Goal: Task Accomplishment & Management: Manage account settings

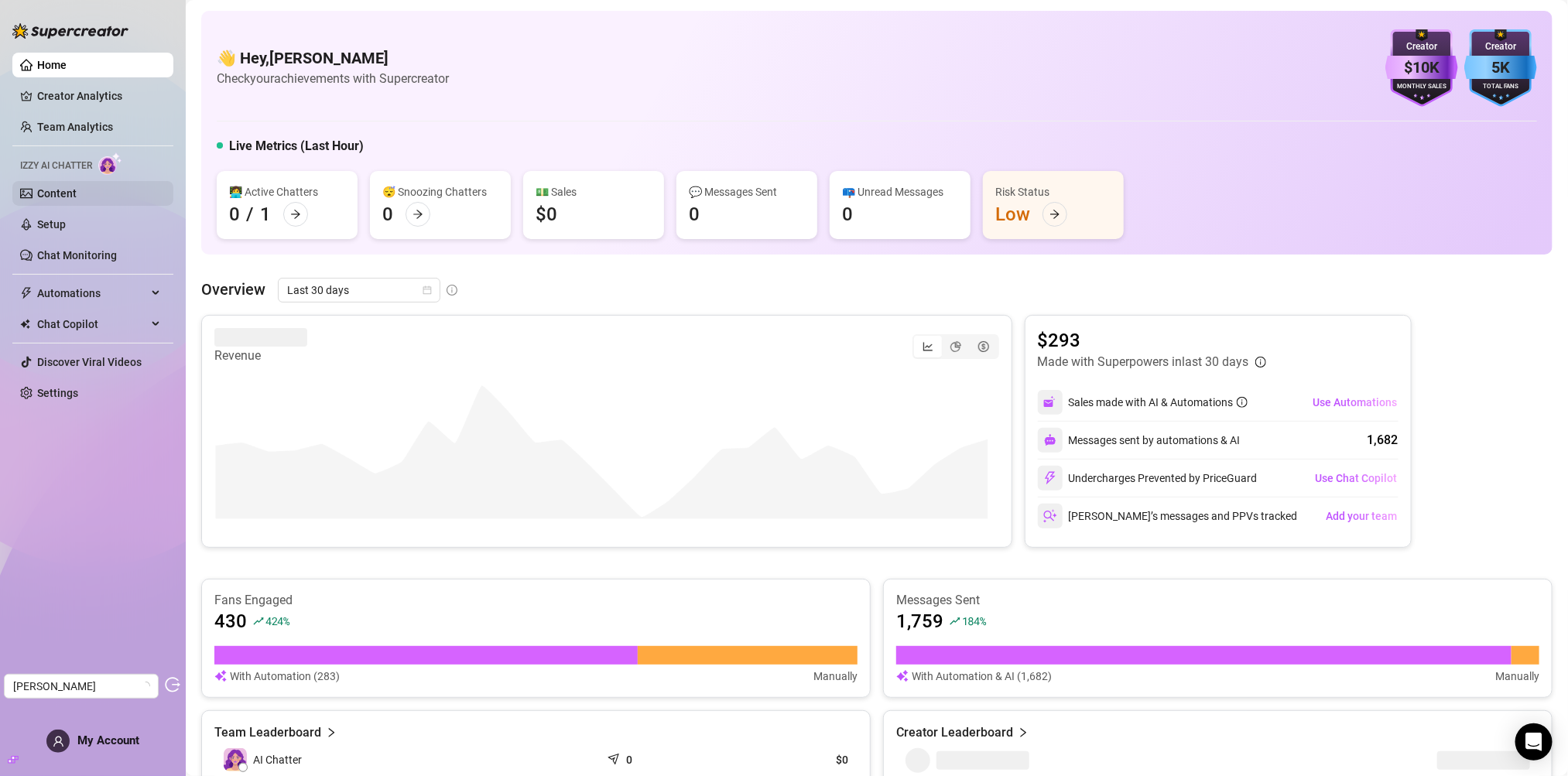
click at [61, 192] on link "Content" at bounding box center [57, 193] width 40 height 13
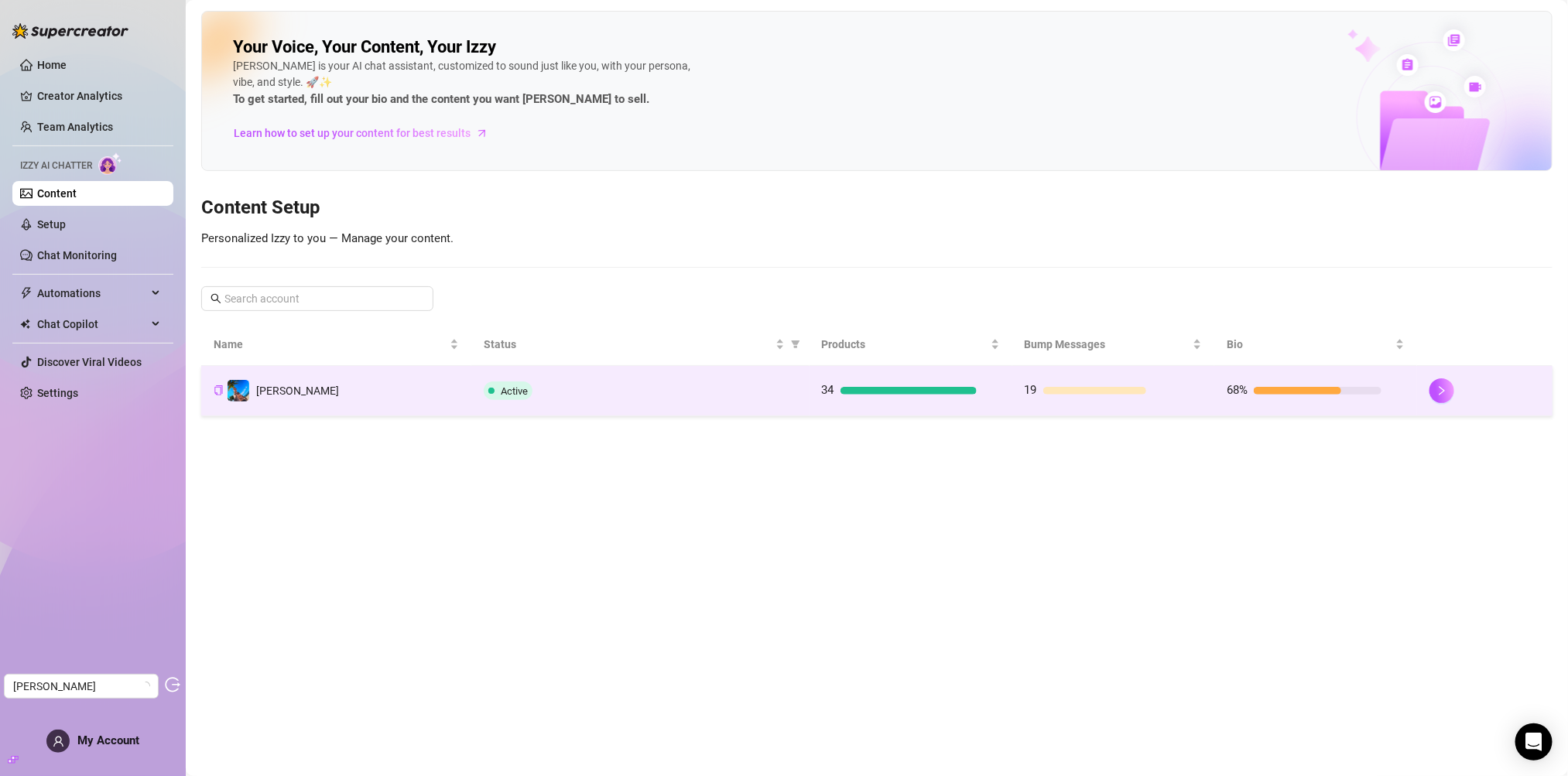
click at [408, 379] on td "Ryan" at bounding box center [336, 391] width 270 height 50
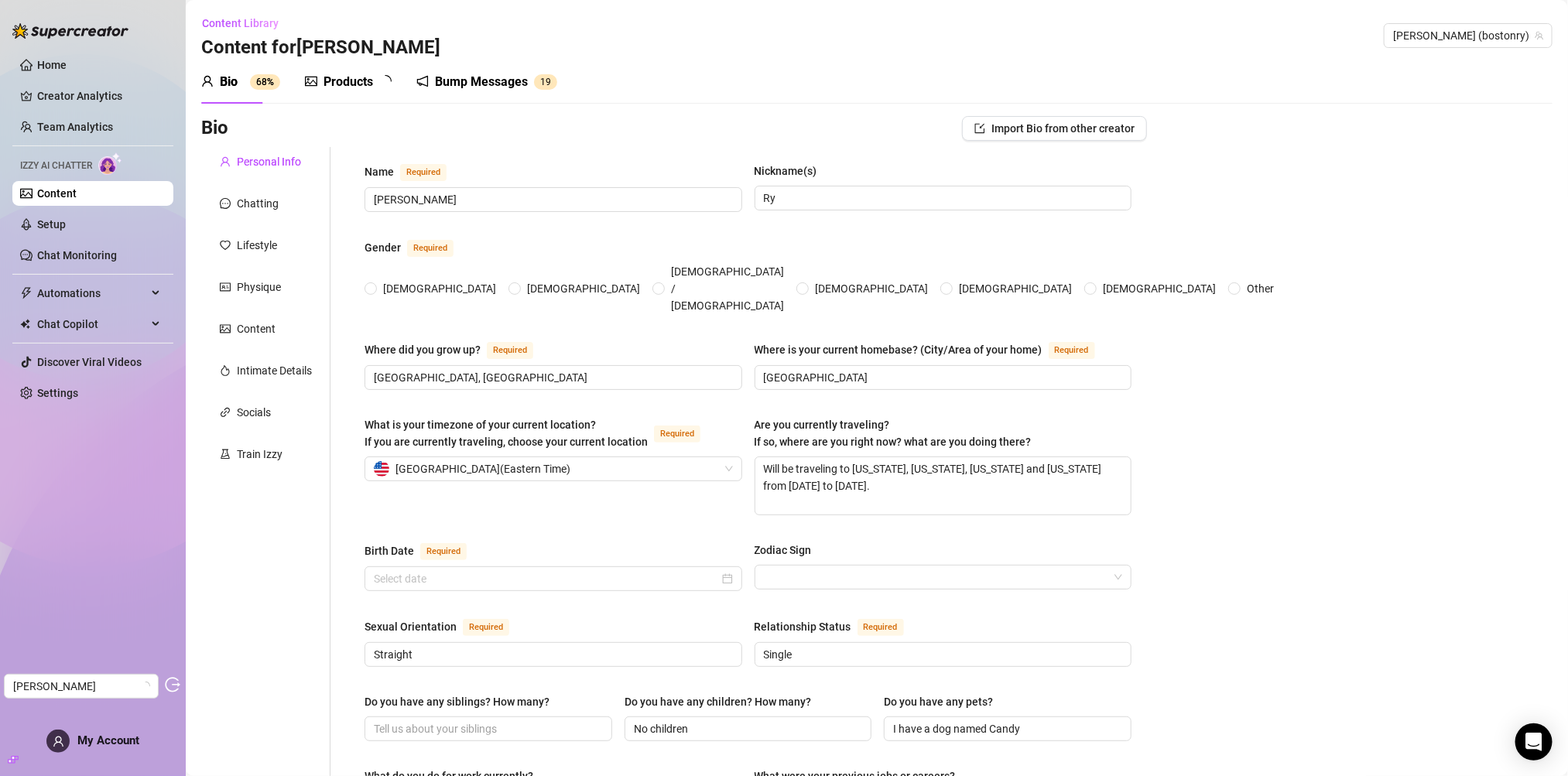
radio input "true"
type input "April 1st, 1993"
click at [280, 205] on div "Chatting" at bounding box center [266, 203] width 130 height 30
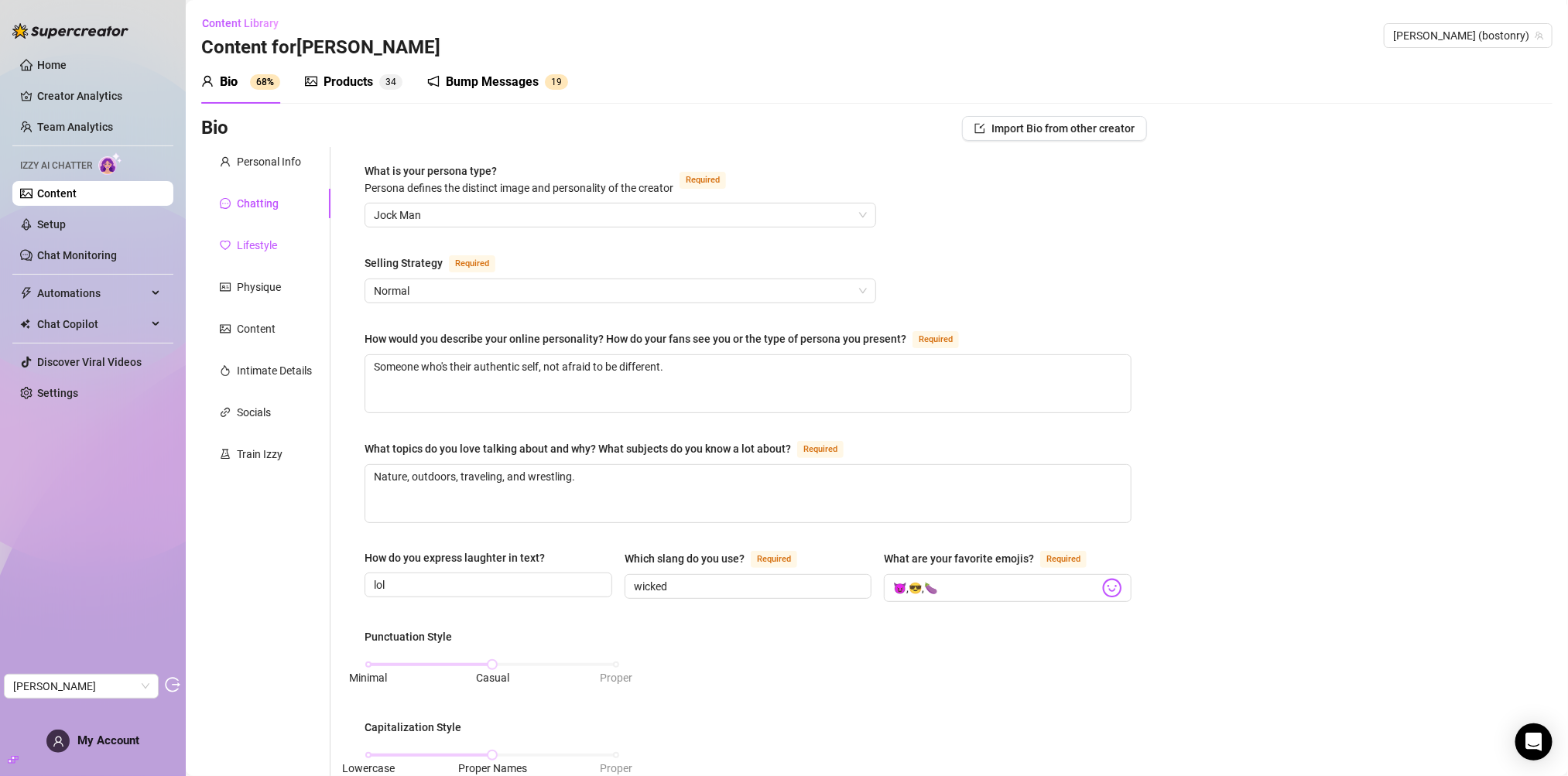
click at [276, 245] on div "Lifestyle" at bounding box center [256, 245] width 40 height 17
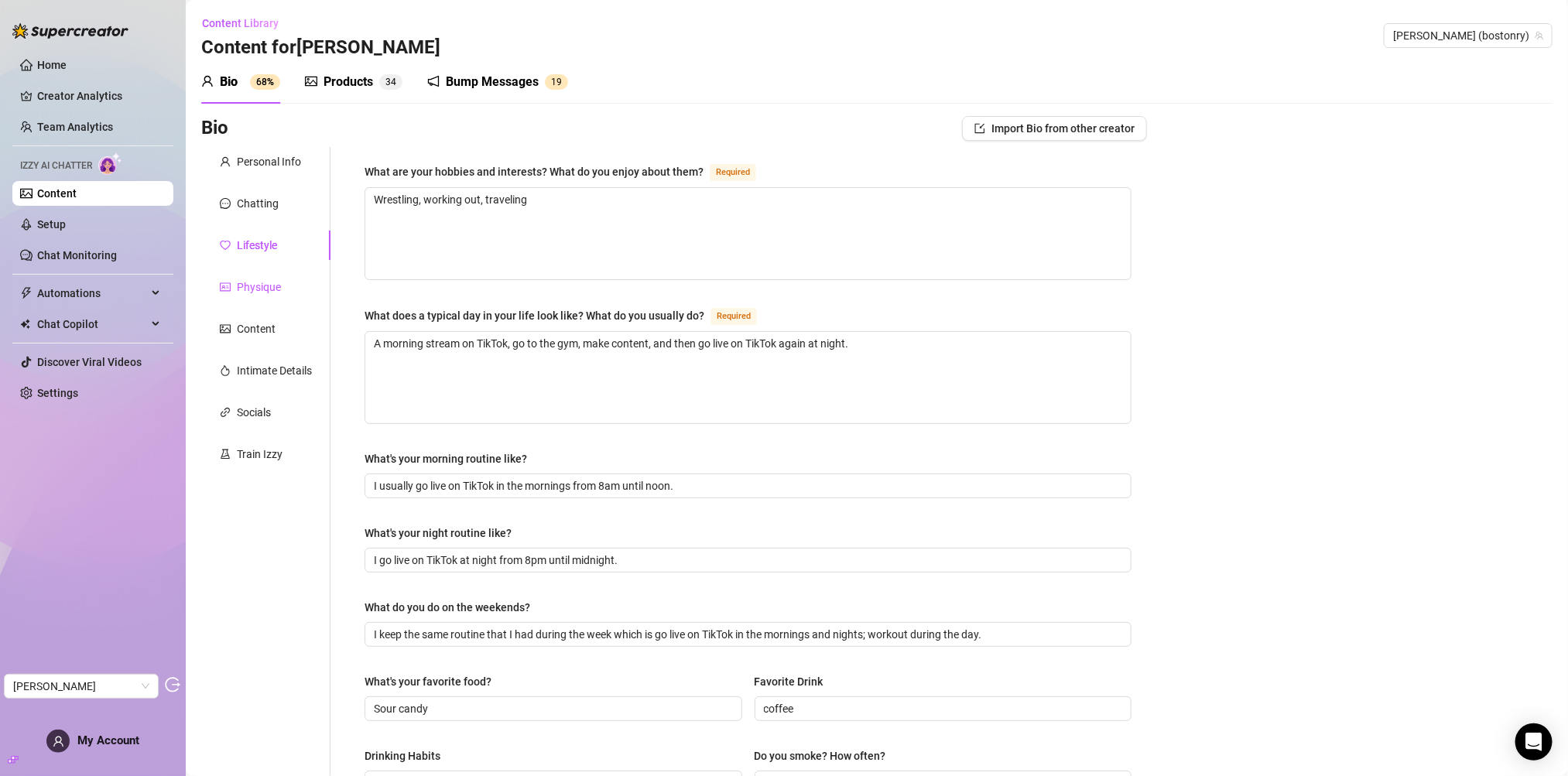
click at [252, 280] on div "Physique" at bounding box center [258, 287] width 44 height 17
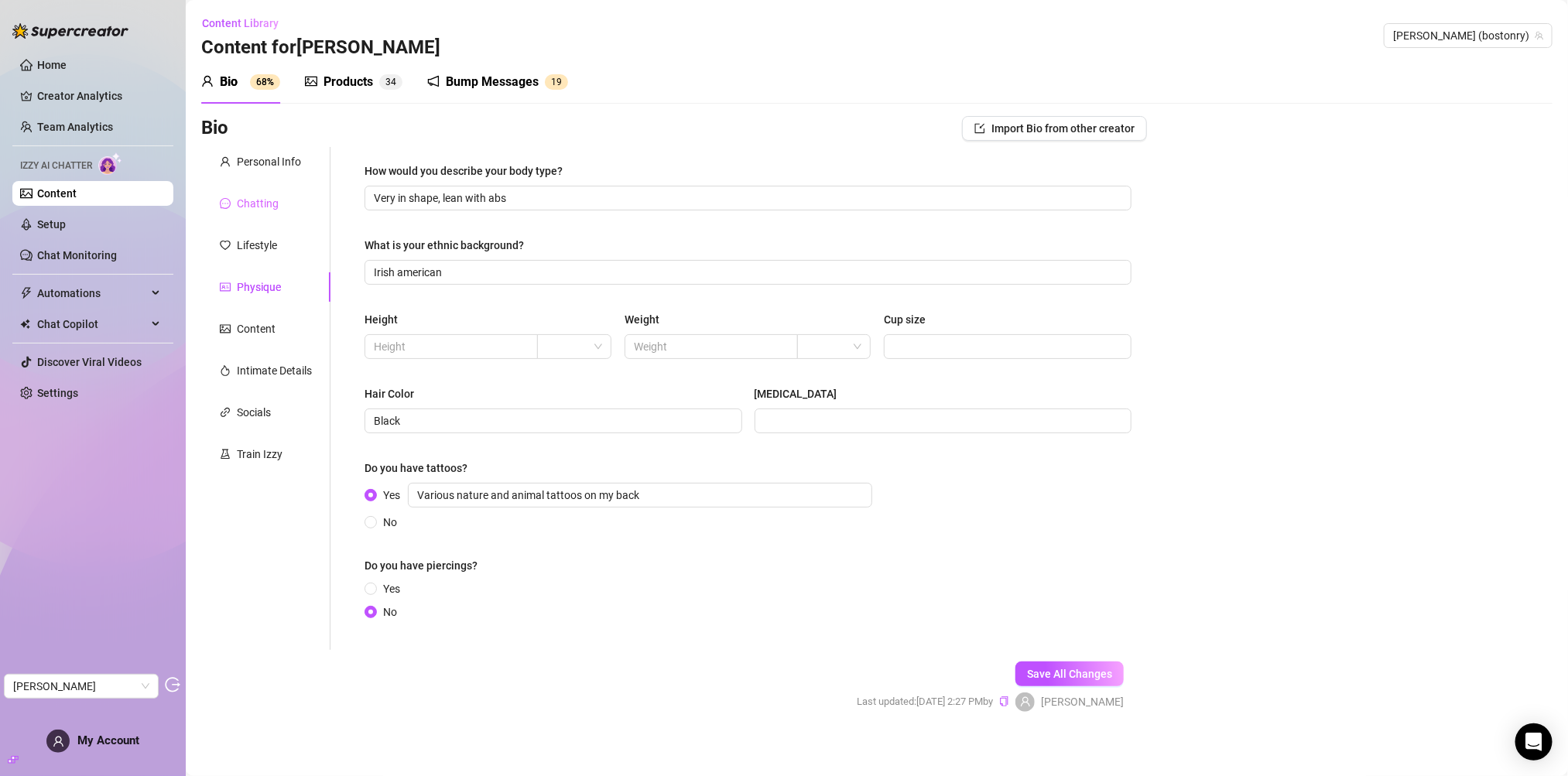
click at [257, 216] on div "Chatting" at bounding box center [266, 203] width 130 height 30
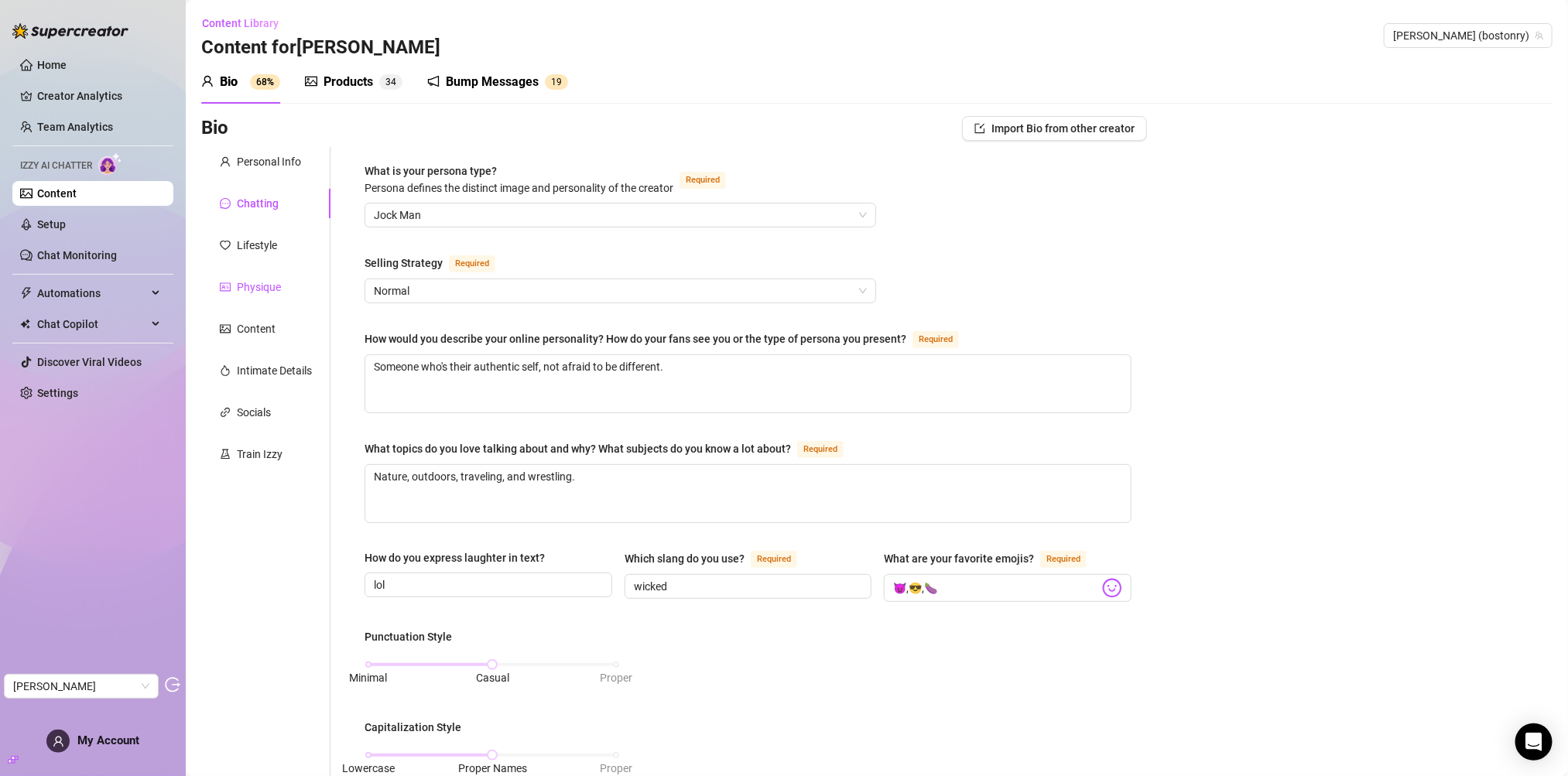
click at [258, 292] on div "Physique" at bounding box center [258, 287] width 44 height 17
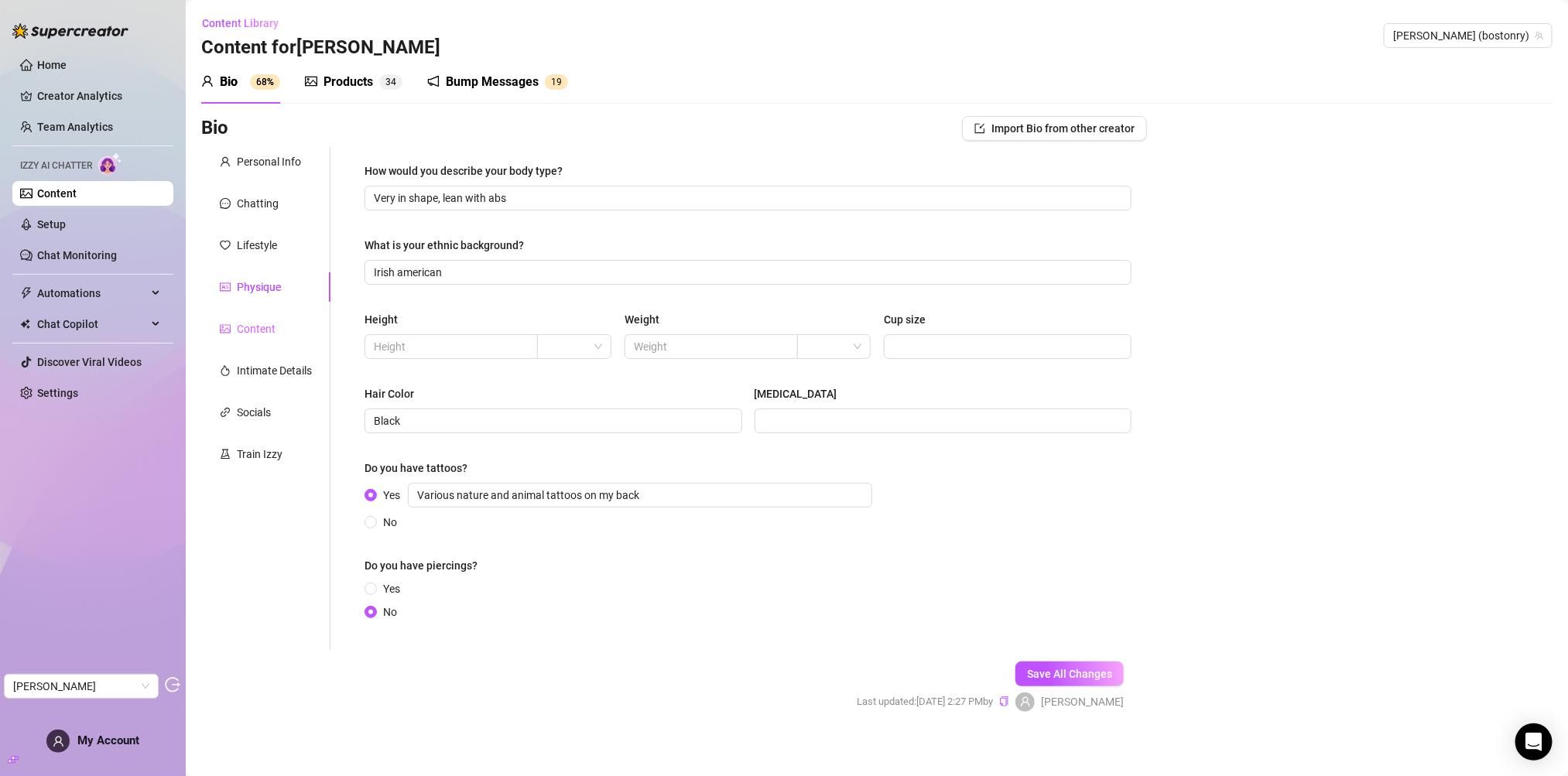
click at [246, 340] on div "Content" at bounding box center [266, 328] width 130 height 30
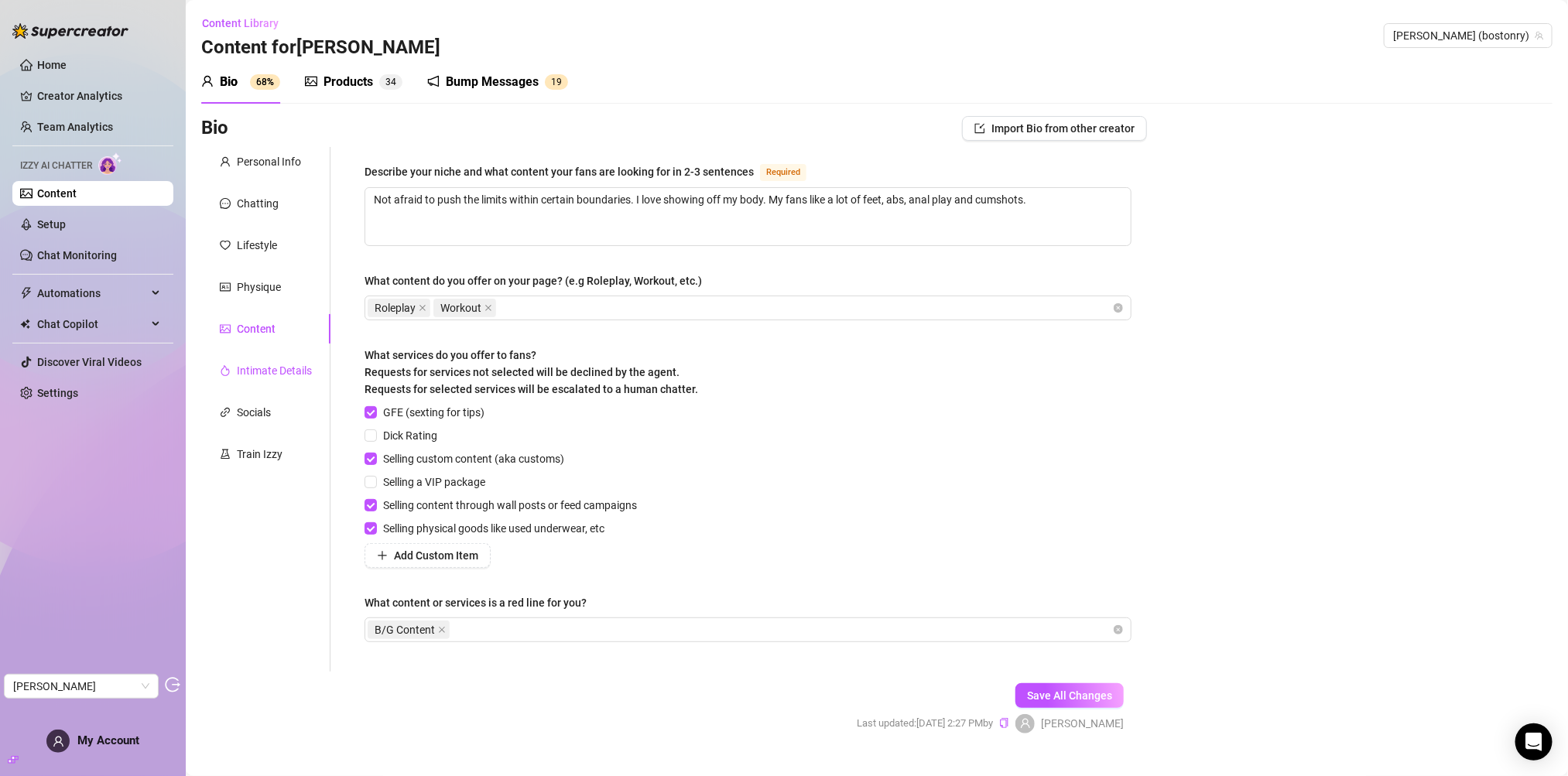
click at [249, 363] on div "Intimate Details" at bounding box center [273, 370] width 75 height 17
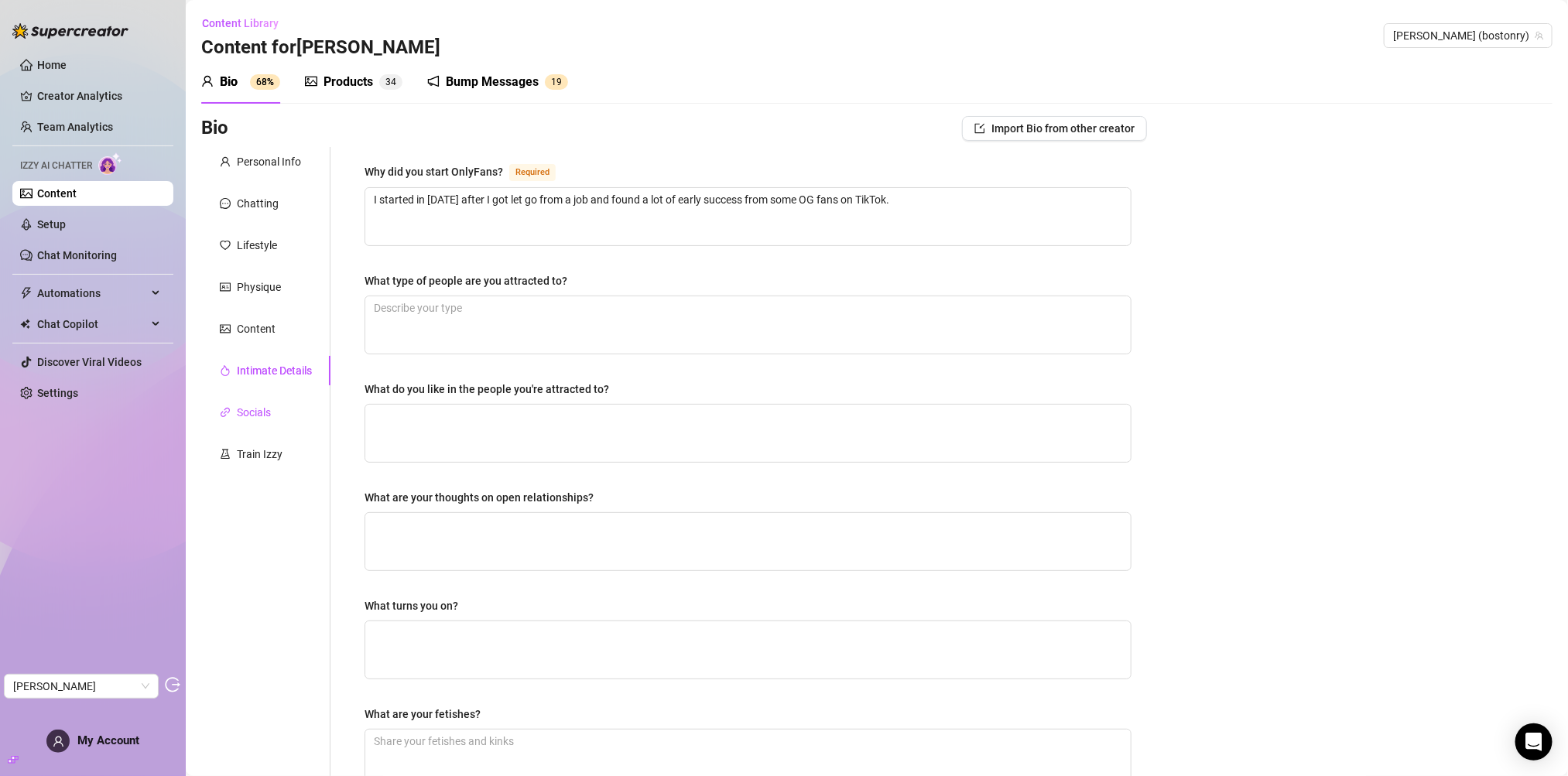
click at [248, 411] on div "Socials" at bounding box center [254, 412] width 34 height 17
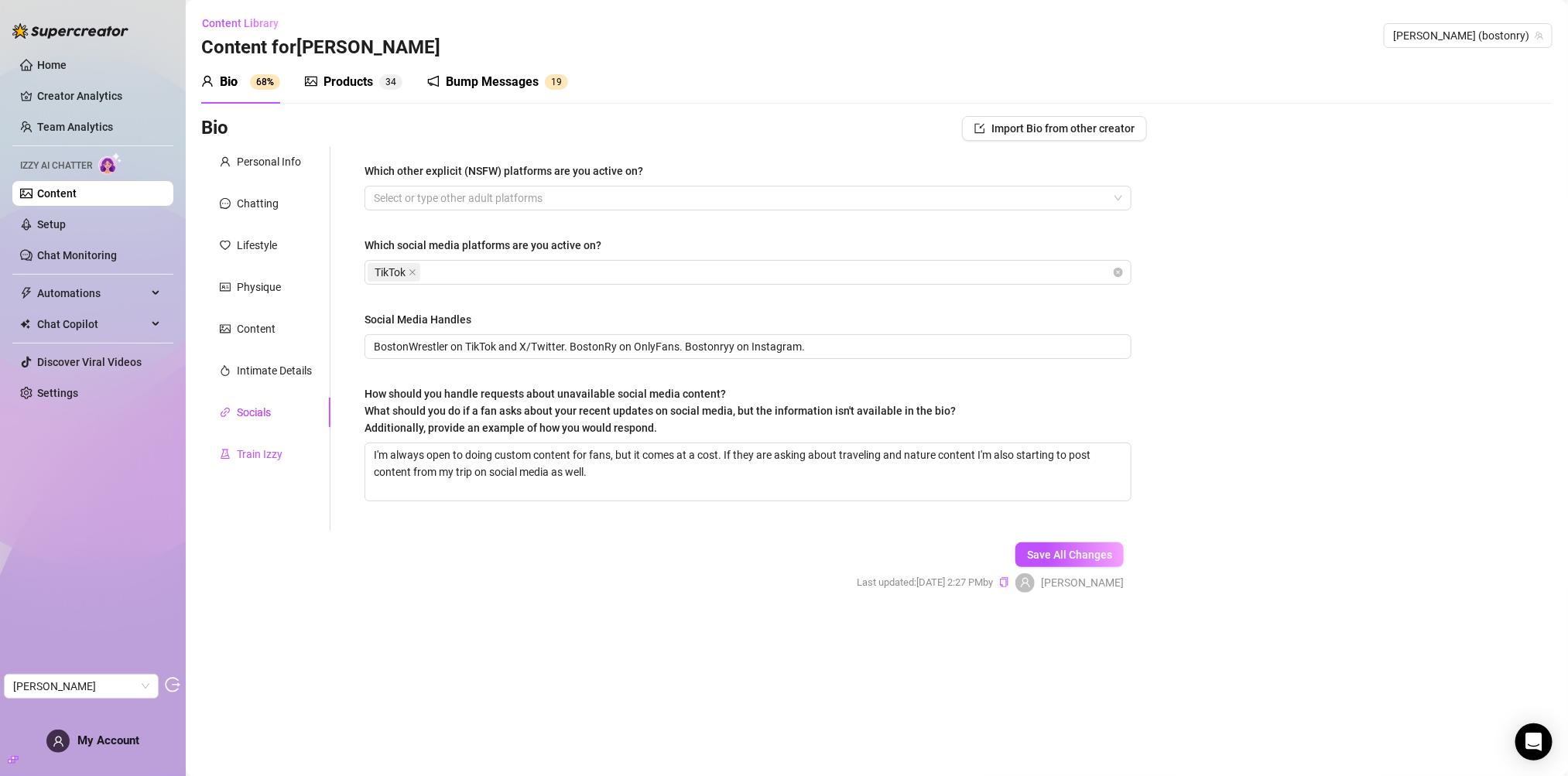
click at [251, 445] on div "Train Izzy" at bounding box center [259, 453] width 46 height 17
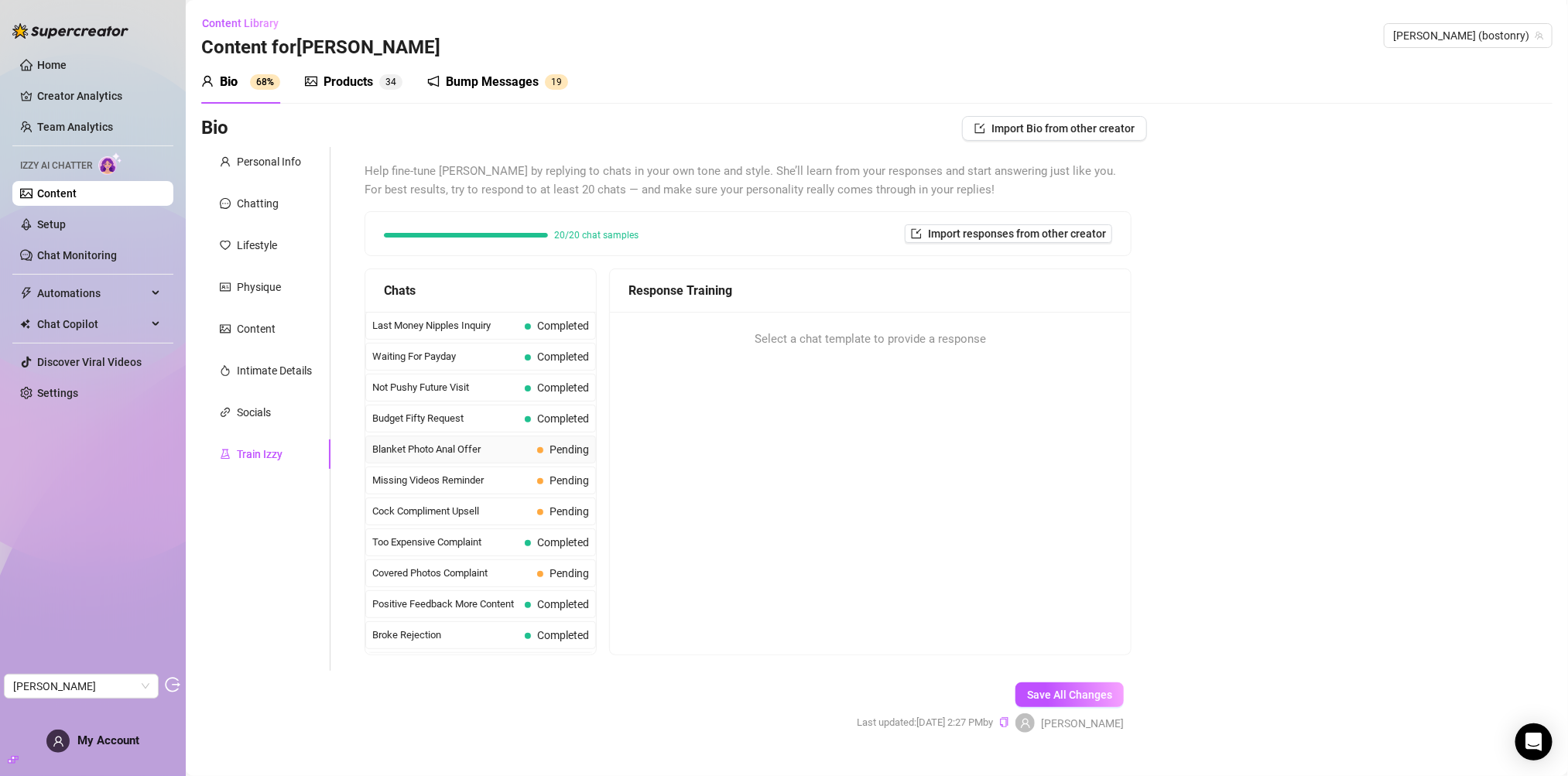
scroll to position [25, 0]
click at [346, 69] on div "Products 3 4" at bounding box center [354, 82] width 97 height 43
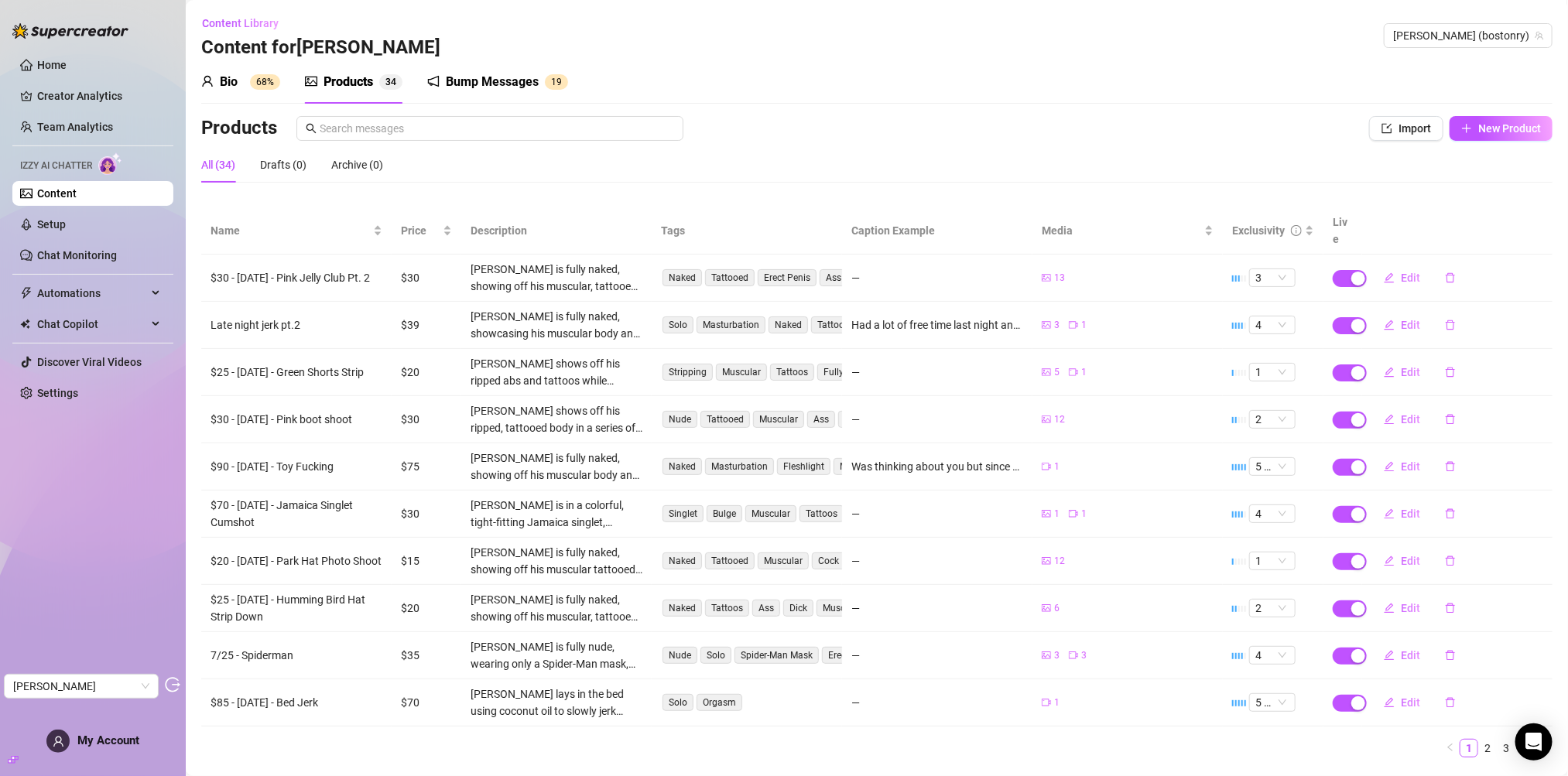
click at [128, 734] on span "My Account" at bounding box center [108, 739] width 62 height 13
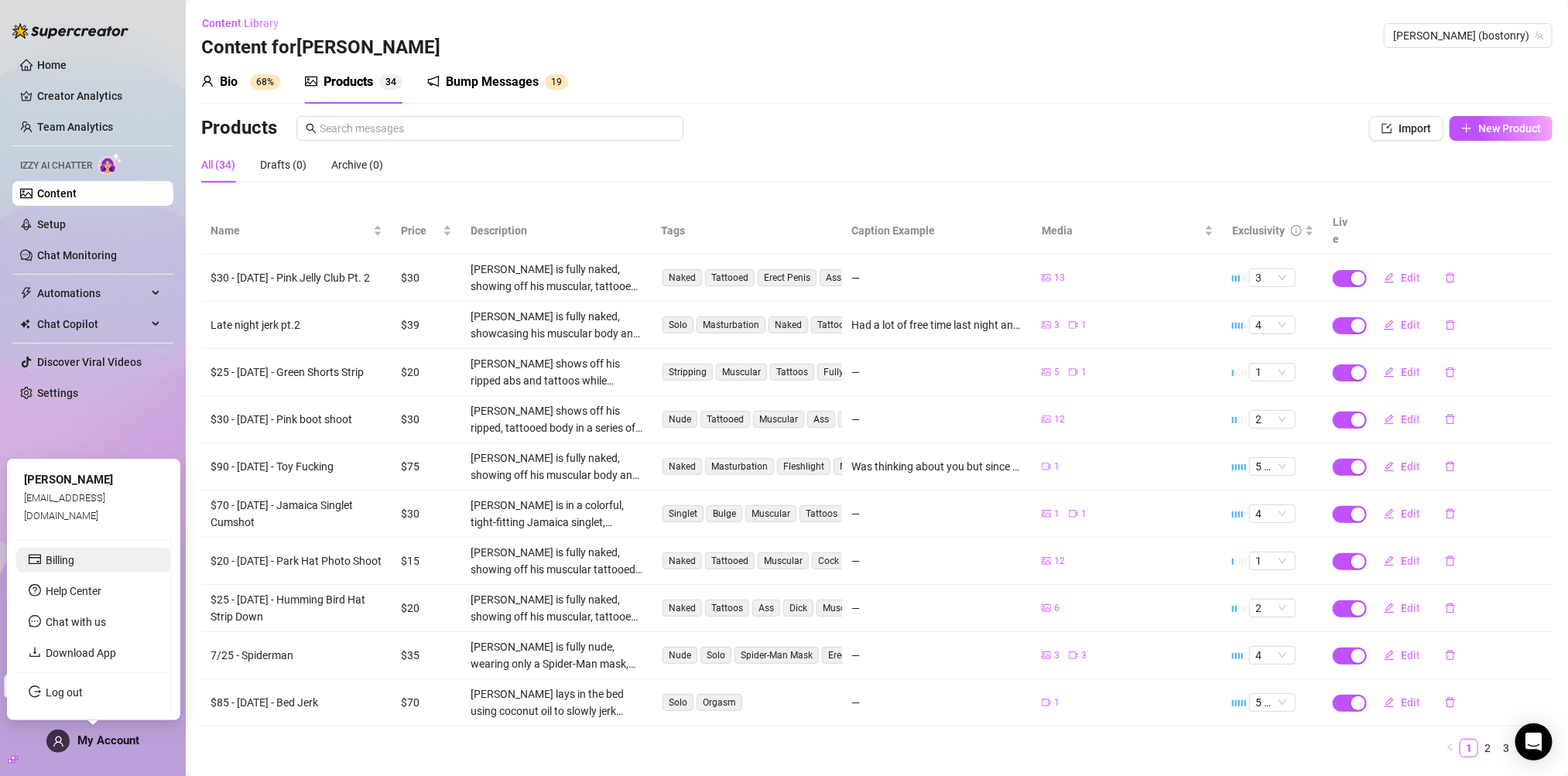
click at [75, 557] on link "Billing" at bounding box center [60, 560] width 29 height 13
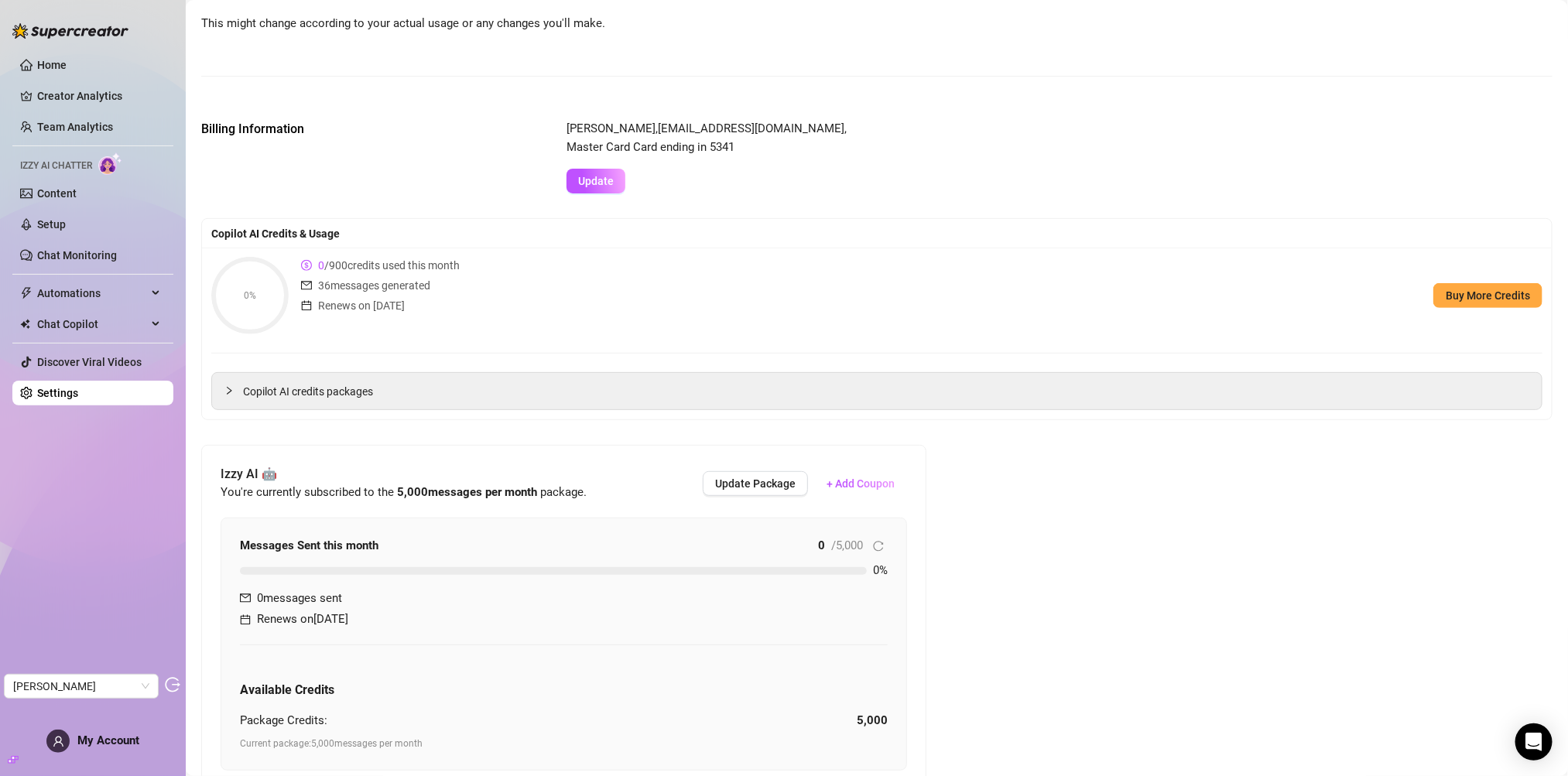
scroll to position [208, 0]
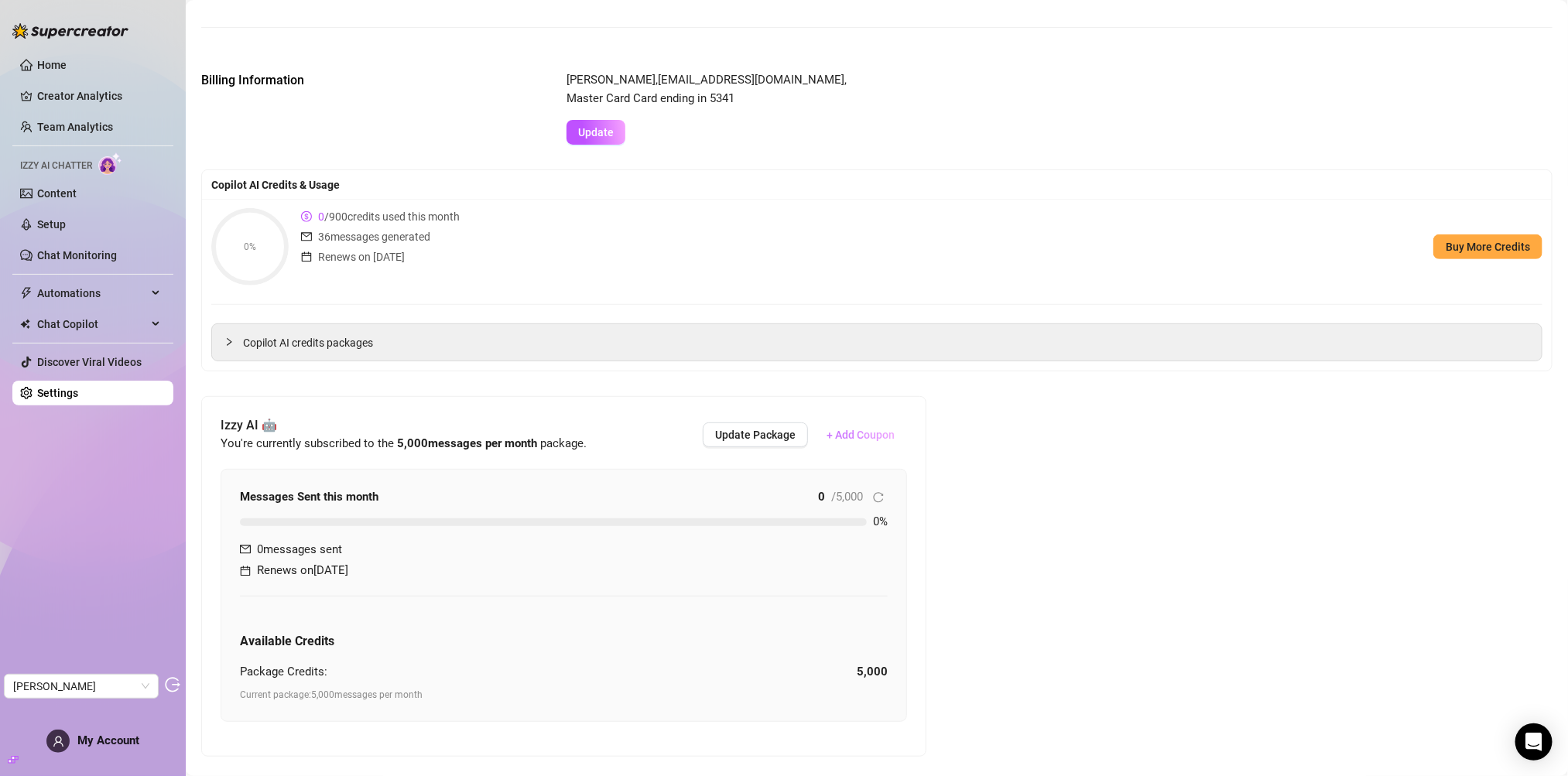
click at [856, 430] on span "+ Add Coupon" at bounding box center [861, 435] width 68 height 13
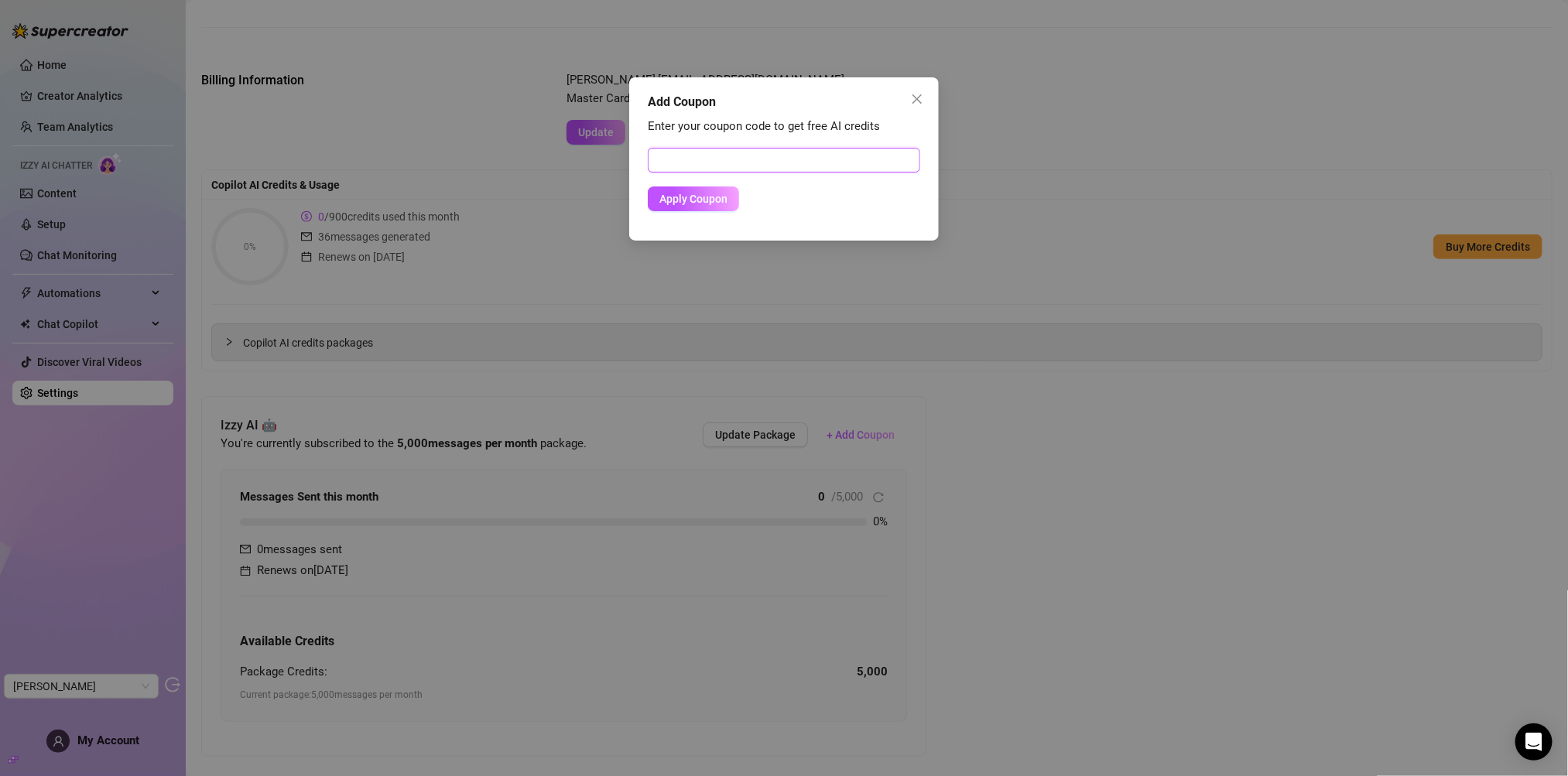
click at [679, 159] on input "text" at bounding box center [784, 160] width 273 height 25
paste input "8C7F146800RS0J3X0D4B"
type input "8C7F146800RS0J3X0D4B"
click at [685, 229] on div "Add Coupon Enter your coupon code to get free AI credits 8C7F146800RS0J3X0D4B A…" at bounding box center [784, 159] width 309 height 164
click at [689, 211] on div "Enter your coupon code to get free AI credits 8C7F146800RS0J3X0D4B Apply Coupon" at bounding box center [784, 172] width 273 height 108
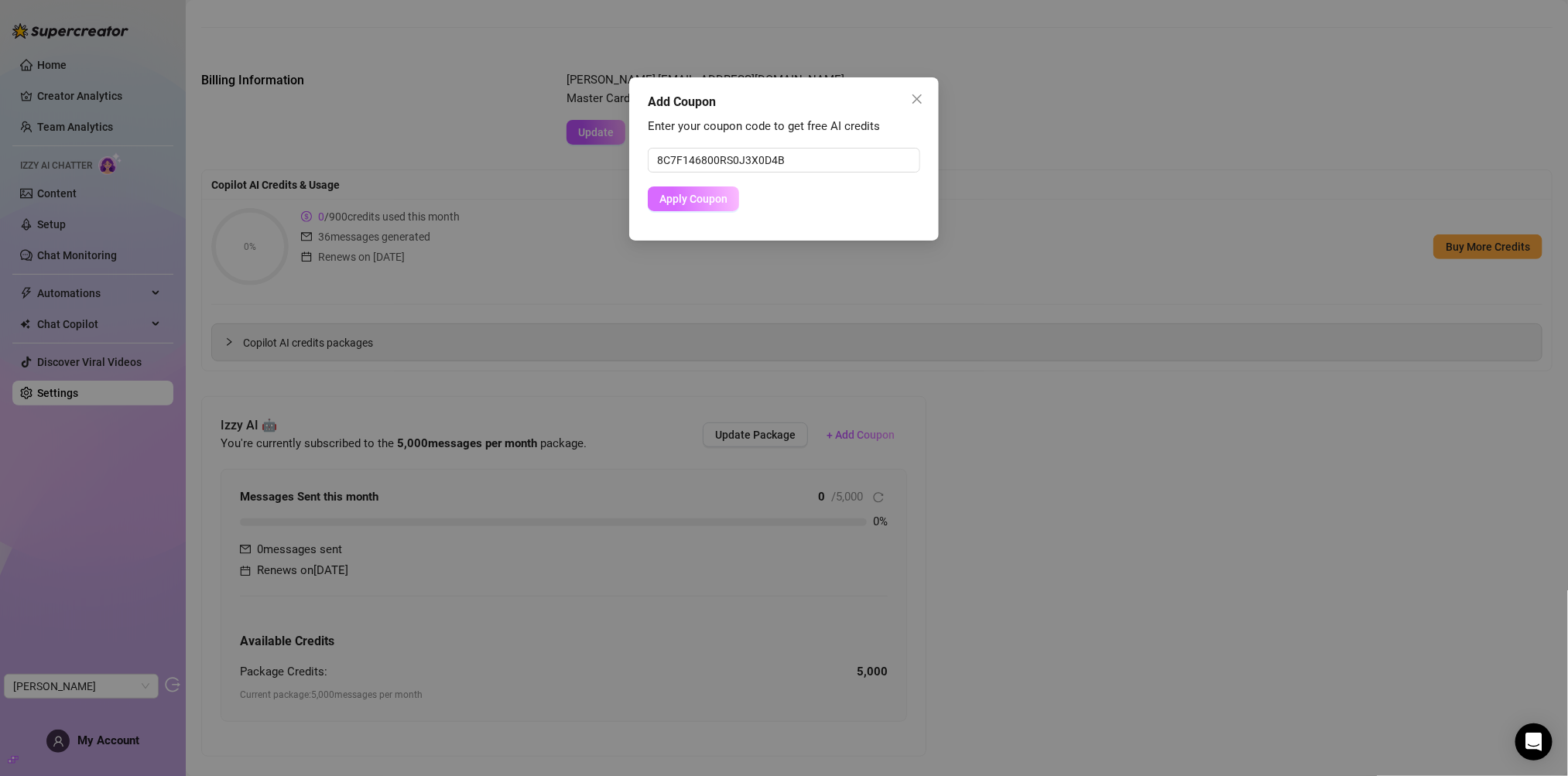
click at [696, 200] on span "Apply Coupon" at bounding box center [694, 199] width 68 height 13
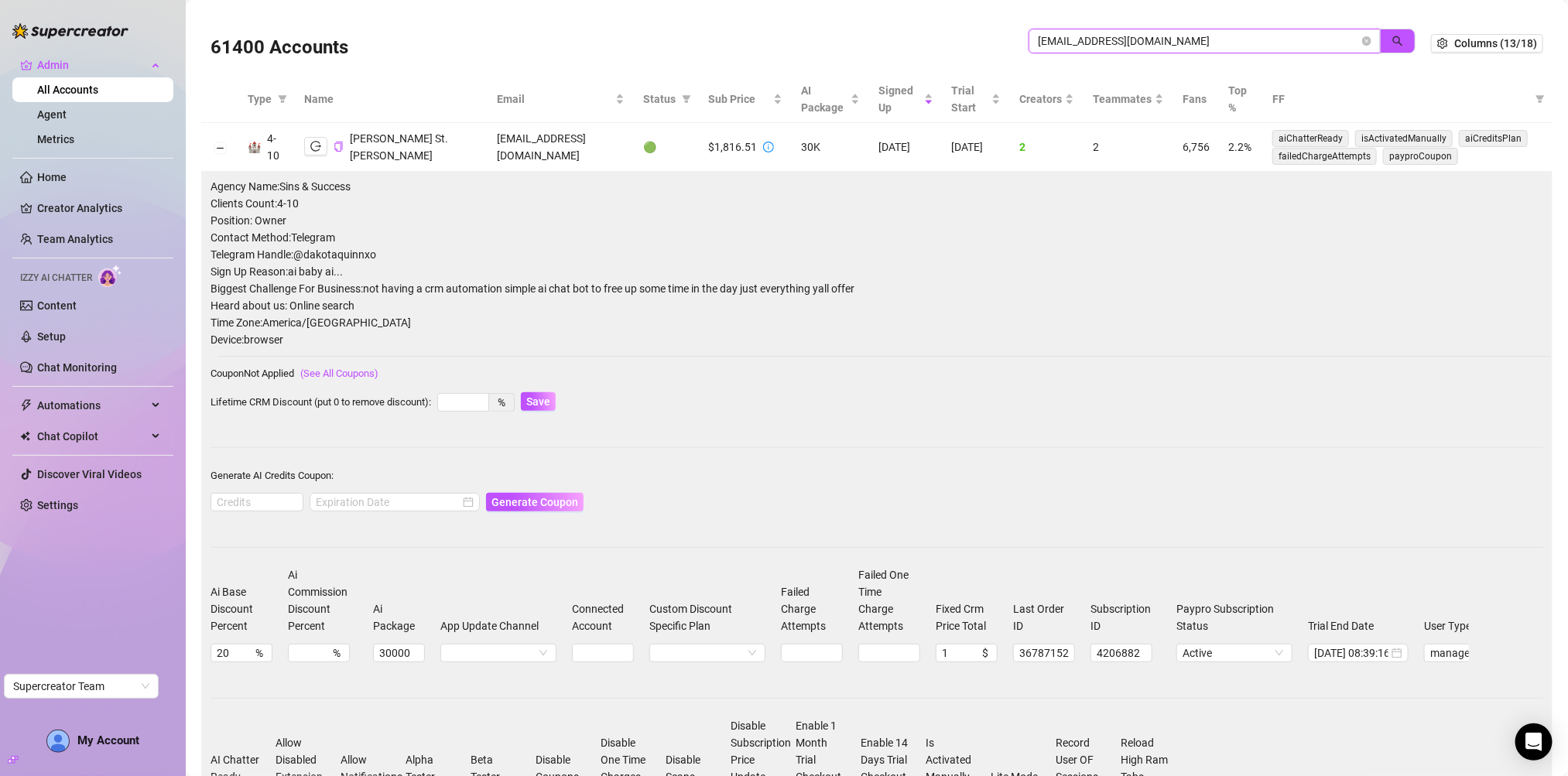
click at [1237, 33] on input "countercult23@gmail.com" at bounding box center [1198, 40] width 321 height 17
paste input "bostonwrestler13"
type input "bostonwrestler133@gmail.com"
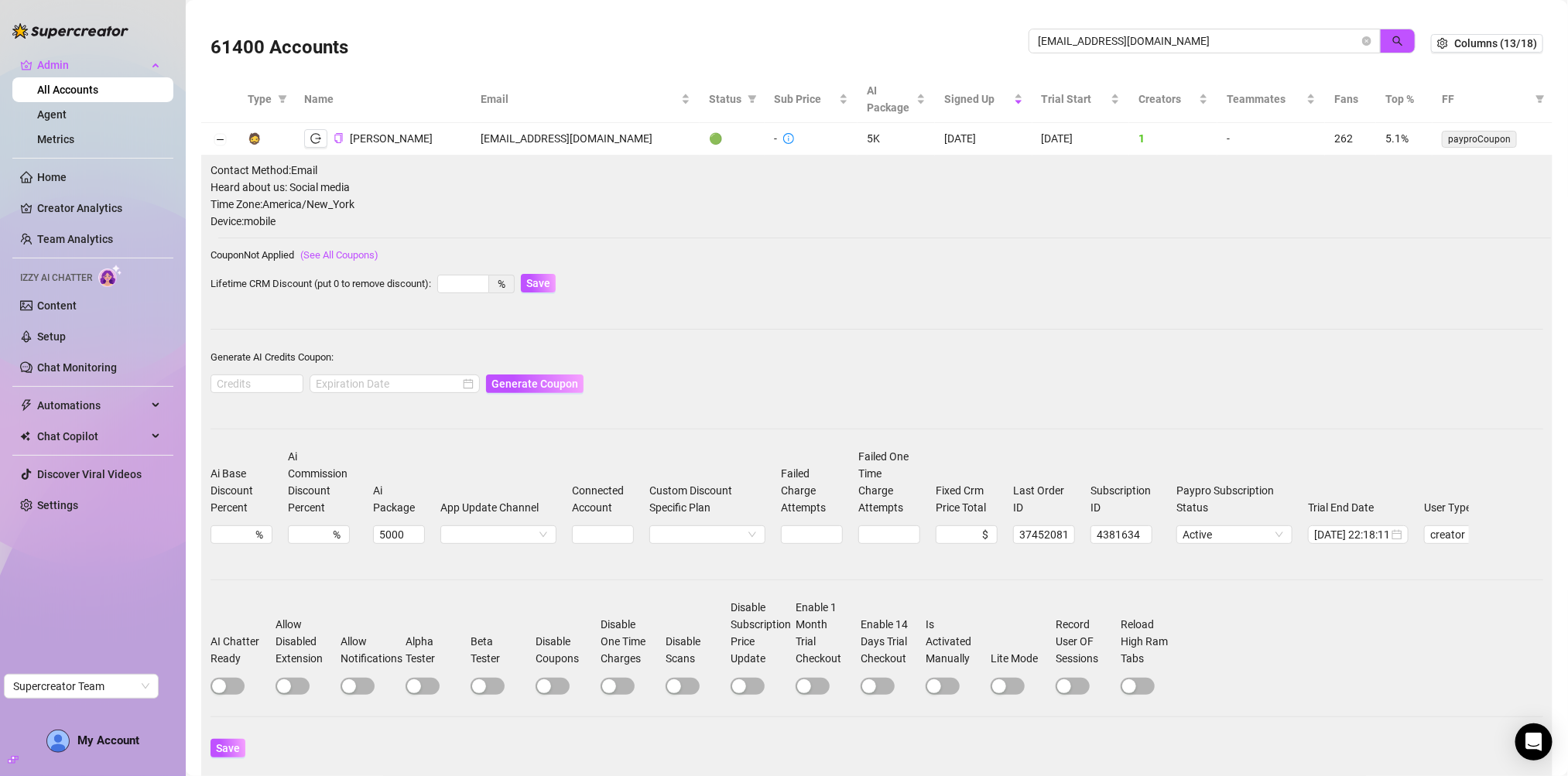
click at [239, 719] on form "Ai Base Discount Percent % Ai Commission Discount Percent % Ai Package 5000 App…" at bounding box center [876, 611] width 1332 height 326
click at [233, 694] on span "button" at bounding box center [228, 686] width 34 height 17
click at [274, 379] on input at bounding box center [257, 383] width 92 height 17
type input "1000"
click at [411, 379] on input at bounding box center [388, 383] width 144 height 17
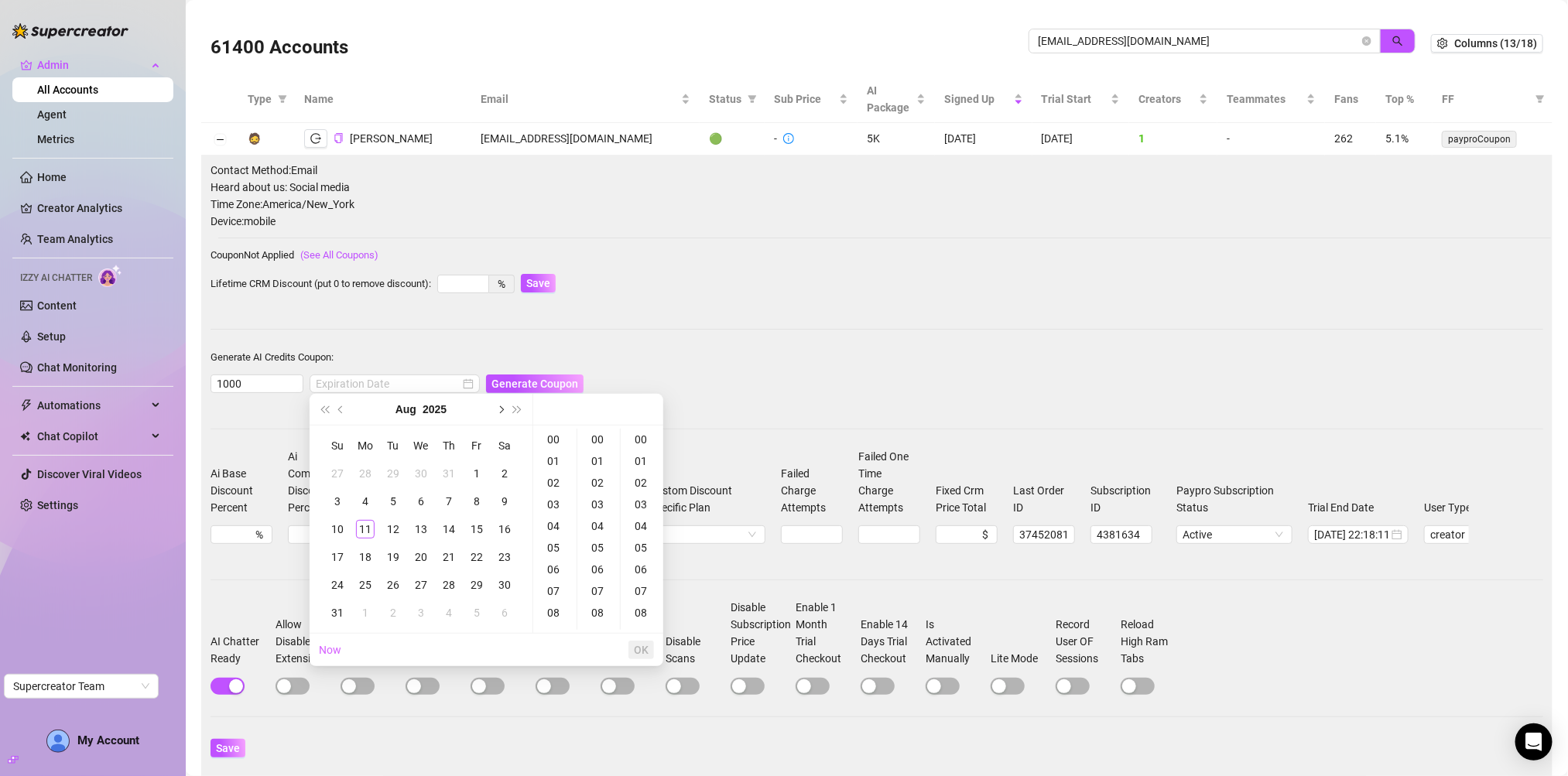
click at [506, 410] on button "Next month (PageDown)" at bounding box center [499, 409] width 17 height 31
click at [445, 496] on div "11" at bounding box center [449, 501] width 19 height 19
type input "2025-09-11 00:00:00"
click at [630, 641] on button "OK" at bounding box center [641, 649] width 25 height 19
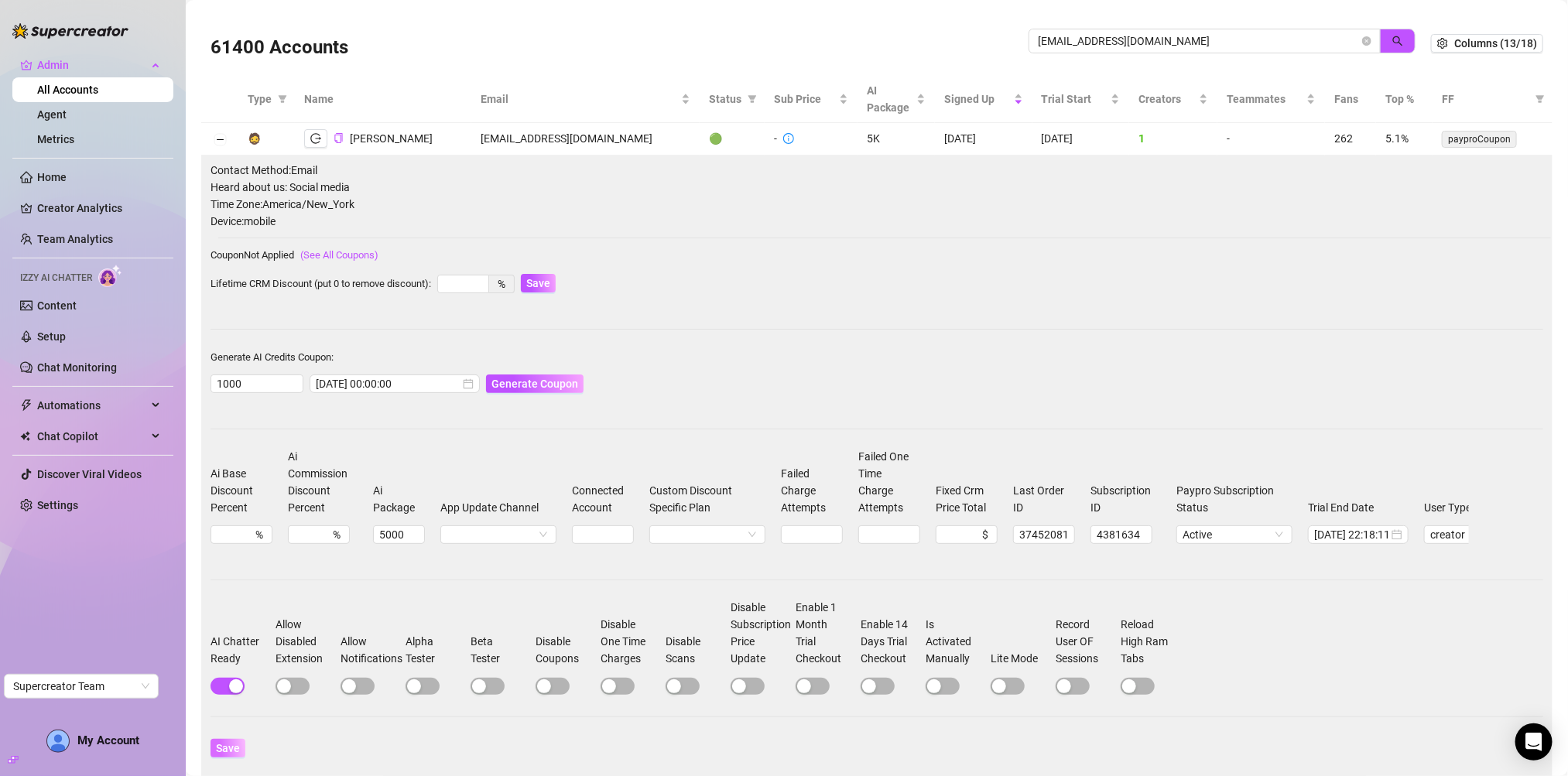
click at [228, 754] on span "Save" at bounding box center [228, 748] width 24 height 13
click at [498, 380] on span "Generate Coupon" at bounding box center [534, 384] width 86 height 13
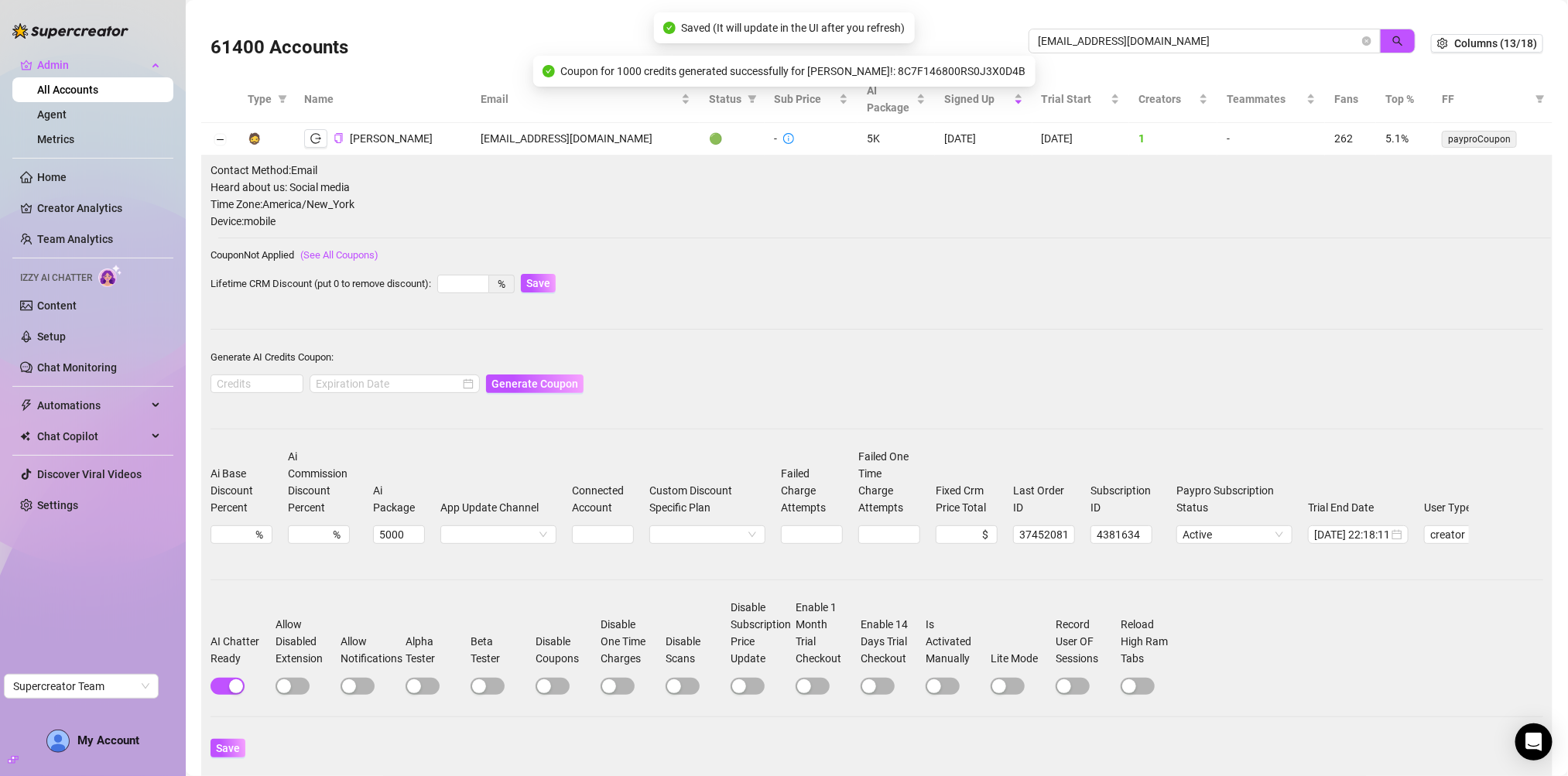
click at [928, 58] on div "Coupon for 1000 credits generated successfully for Ryan O'Boyle!: 8C7F146800RS0…" at bounding box center [784, 71] width 502 height 31
click at [930, 66] on span "Coupon for 1000 credits generated successfully for Ryan O'Boyle!: 8C7F146800RS0…" at bounding box center [793, 71] width 465 height 17
copy span "8C7F146800RS0J3X0D4B"
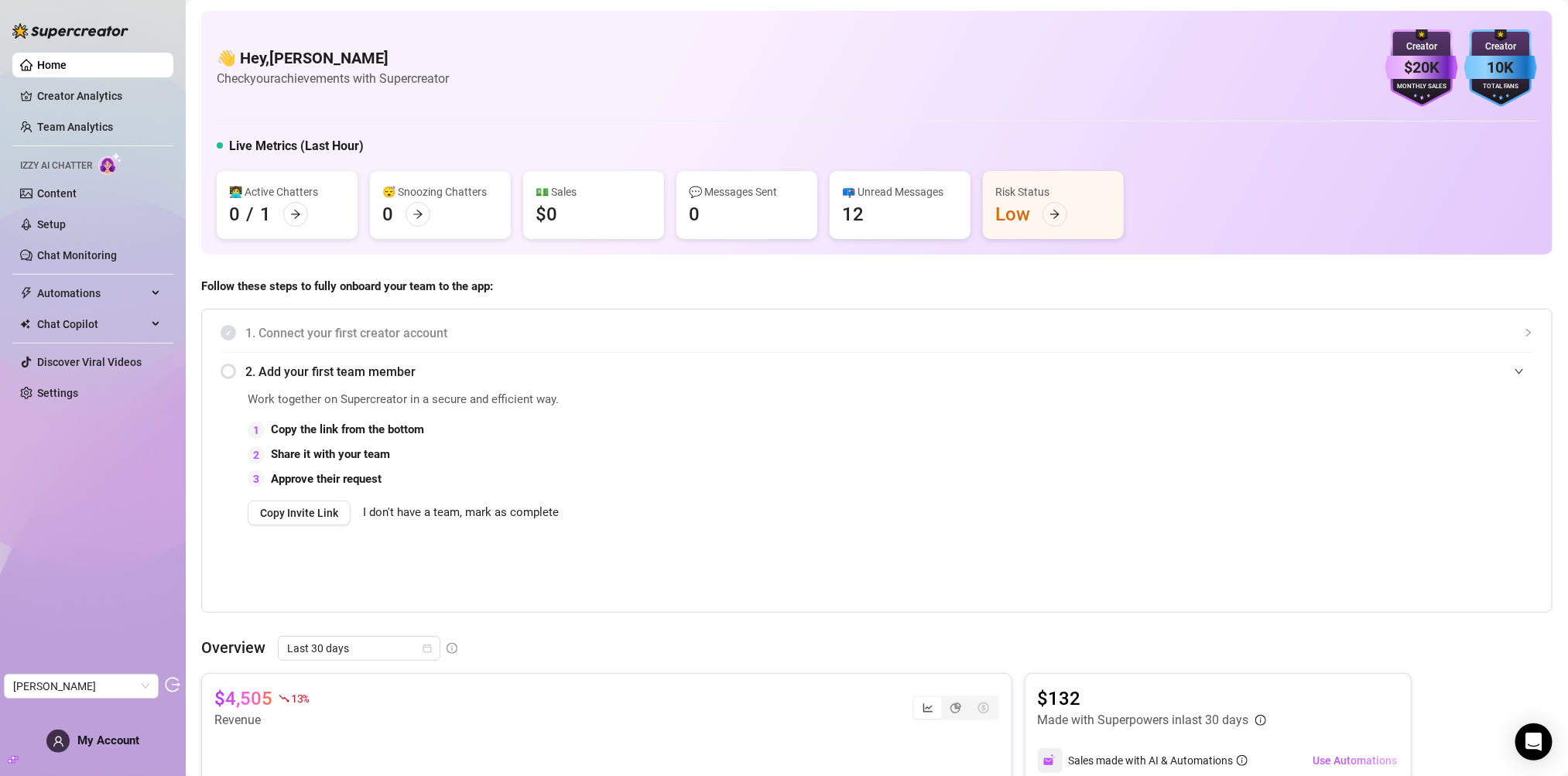
scroll to position [57, 0]
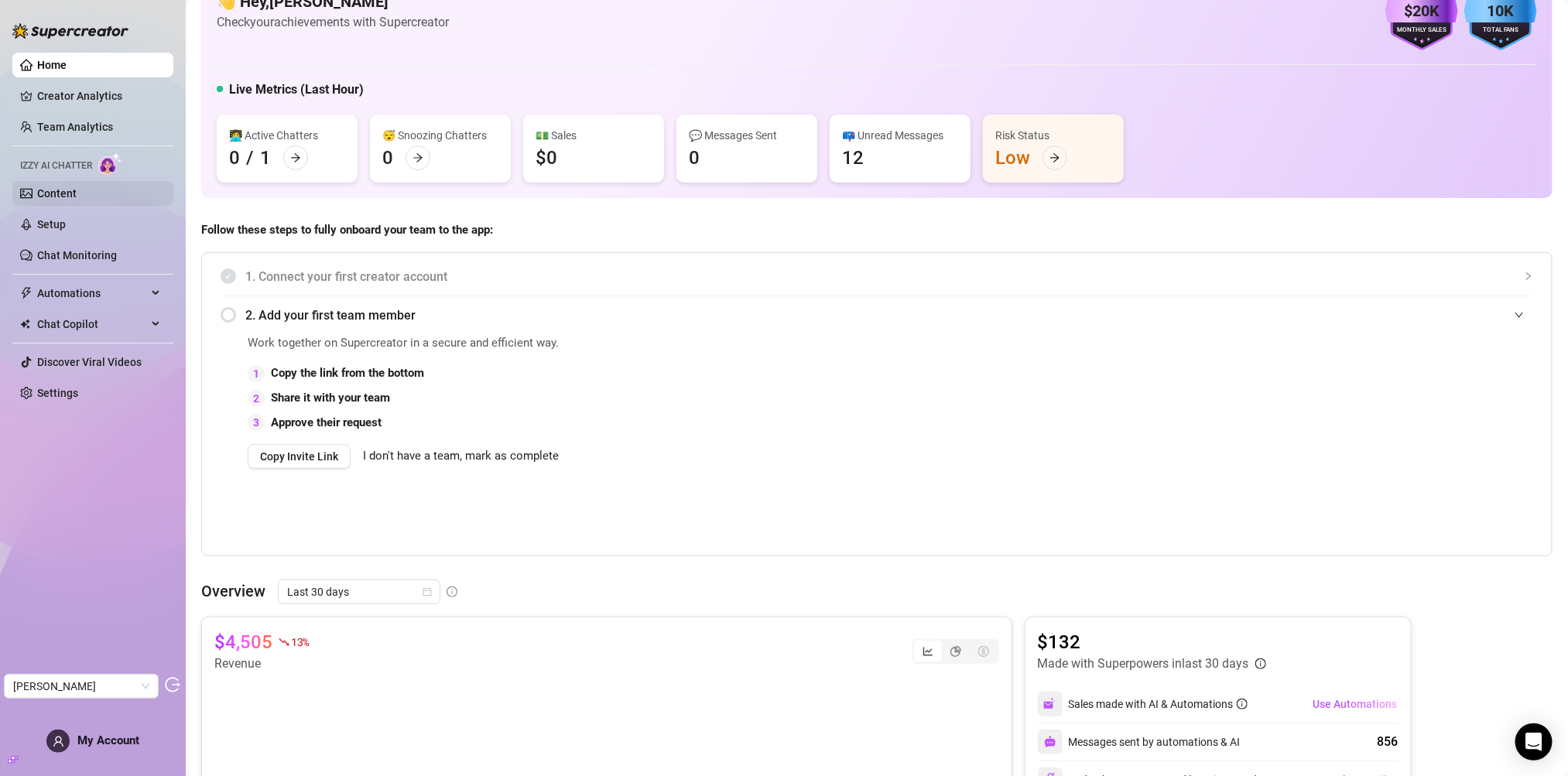
click at [76, 187] on link "Content" at bounding box center [57, 193] width 40 height 13
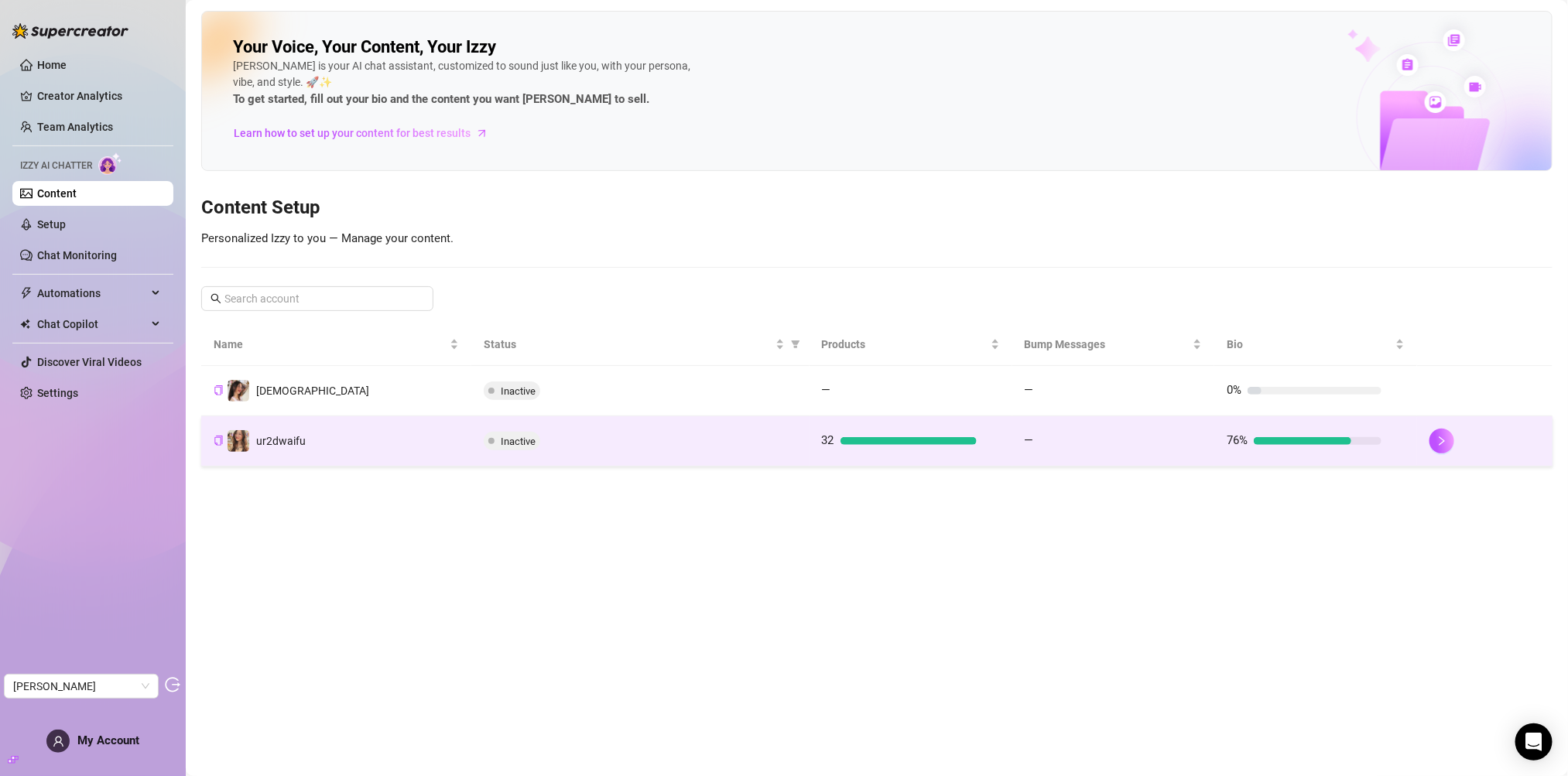
click at [572, 438] on div "Inactive" at bounding box center [641, 441] width 313 height 19
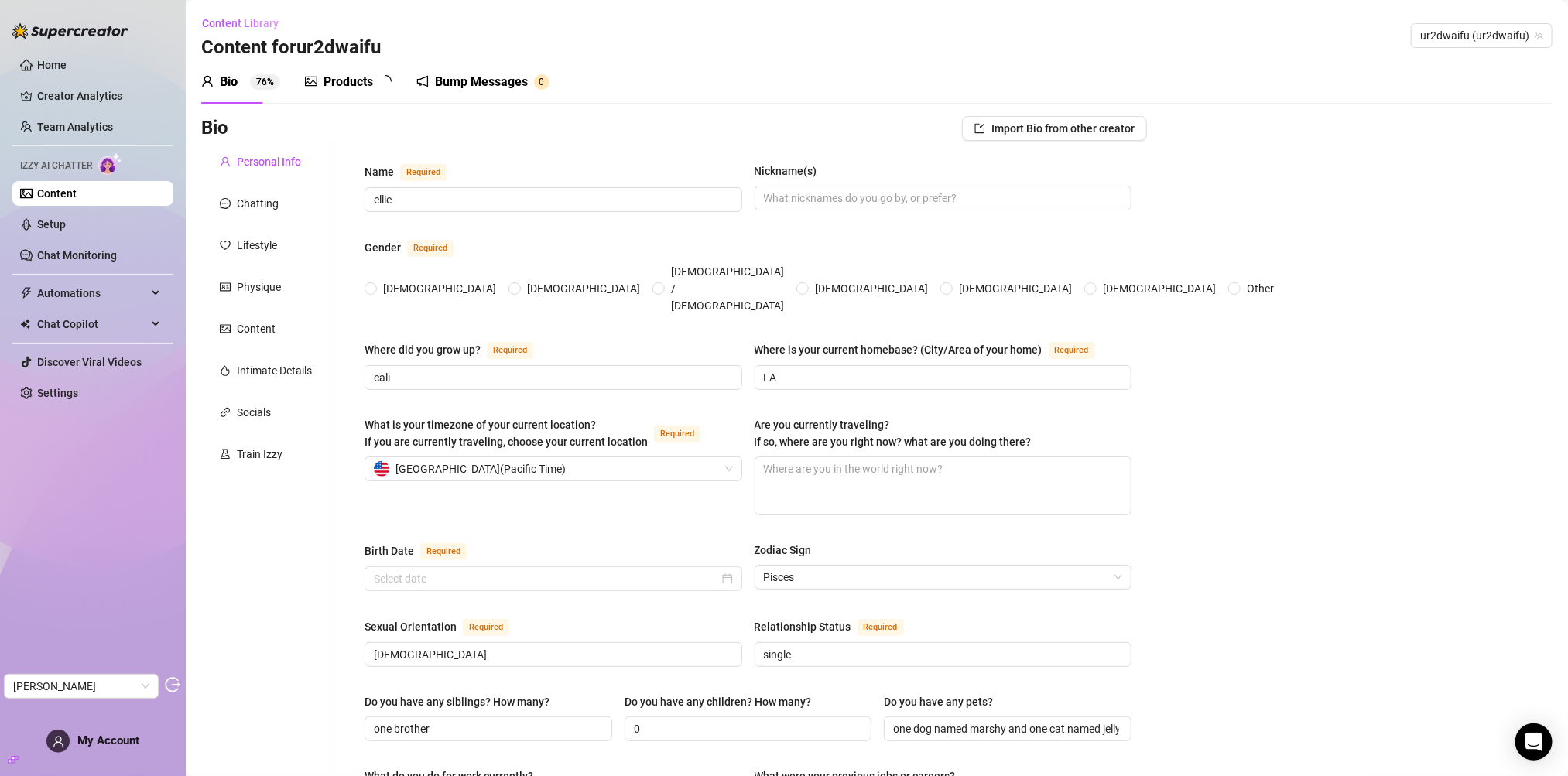
radio input "true"
type input "February 22nd, 2000"
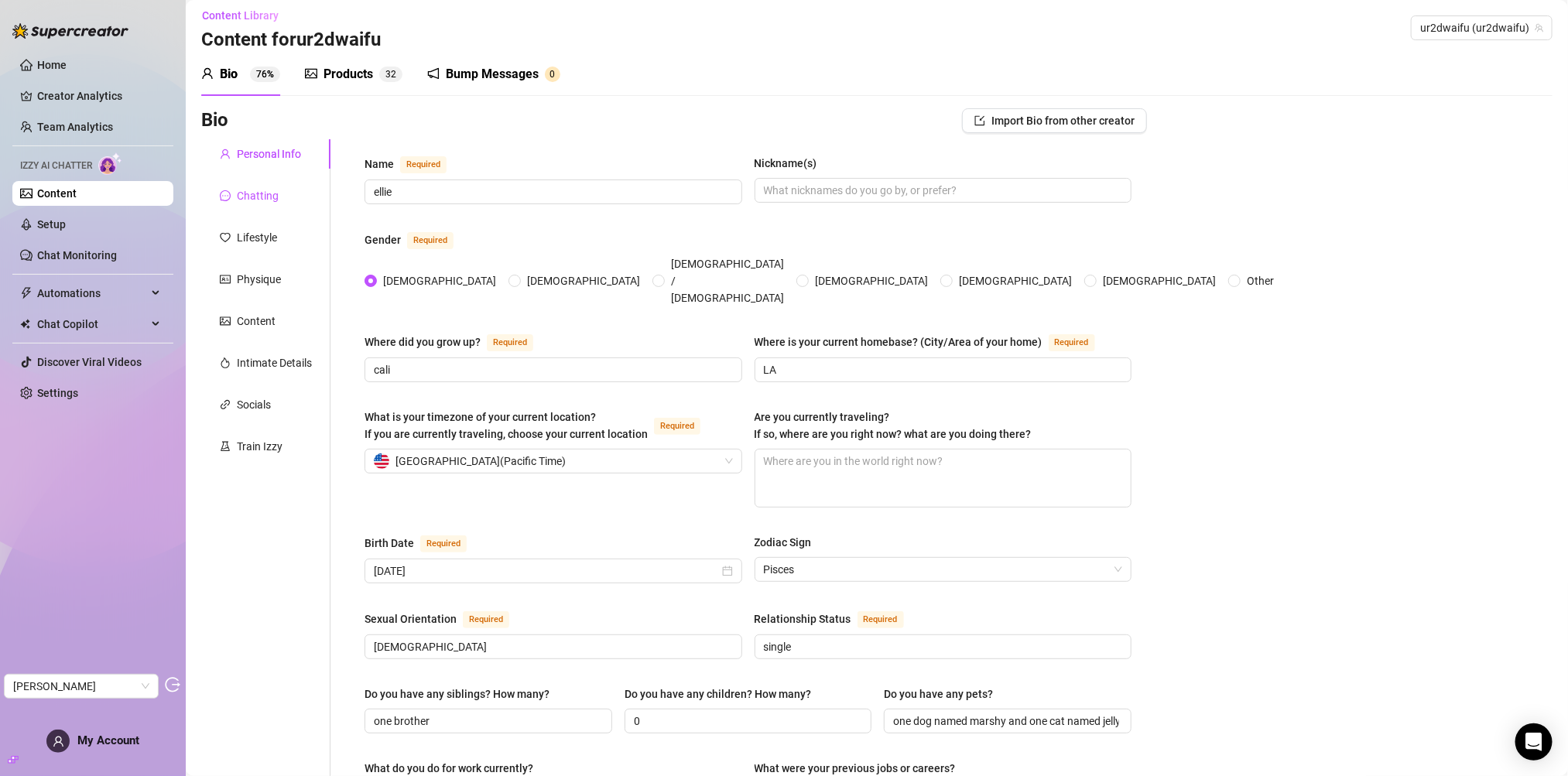
click at [236, 187] on div "Chatting" at bounding box center [248, 195] width 58 height 17
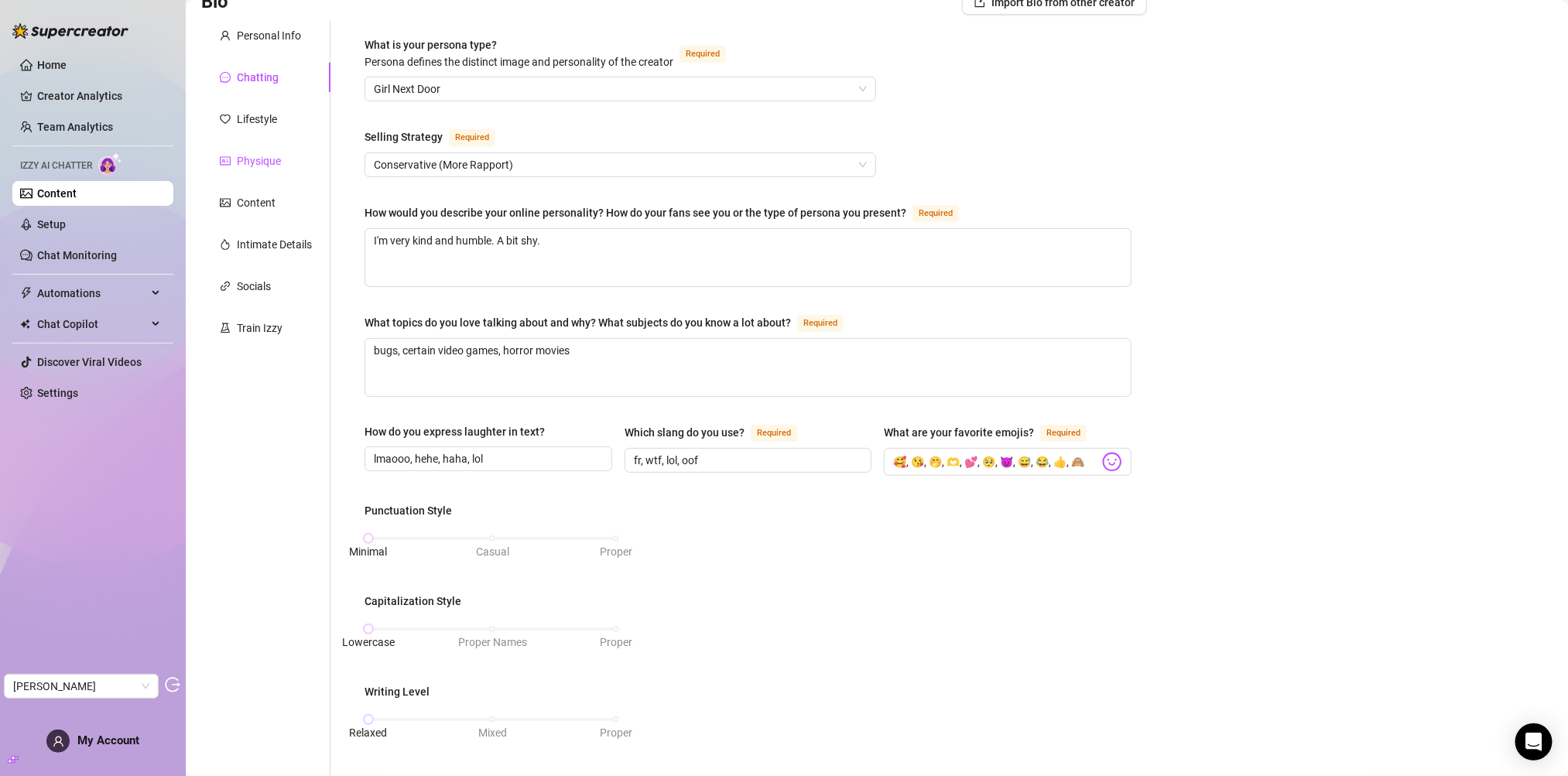
click at [272, 167] on div "Physique" at bounding box center [258, 160] width 44 height 17
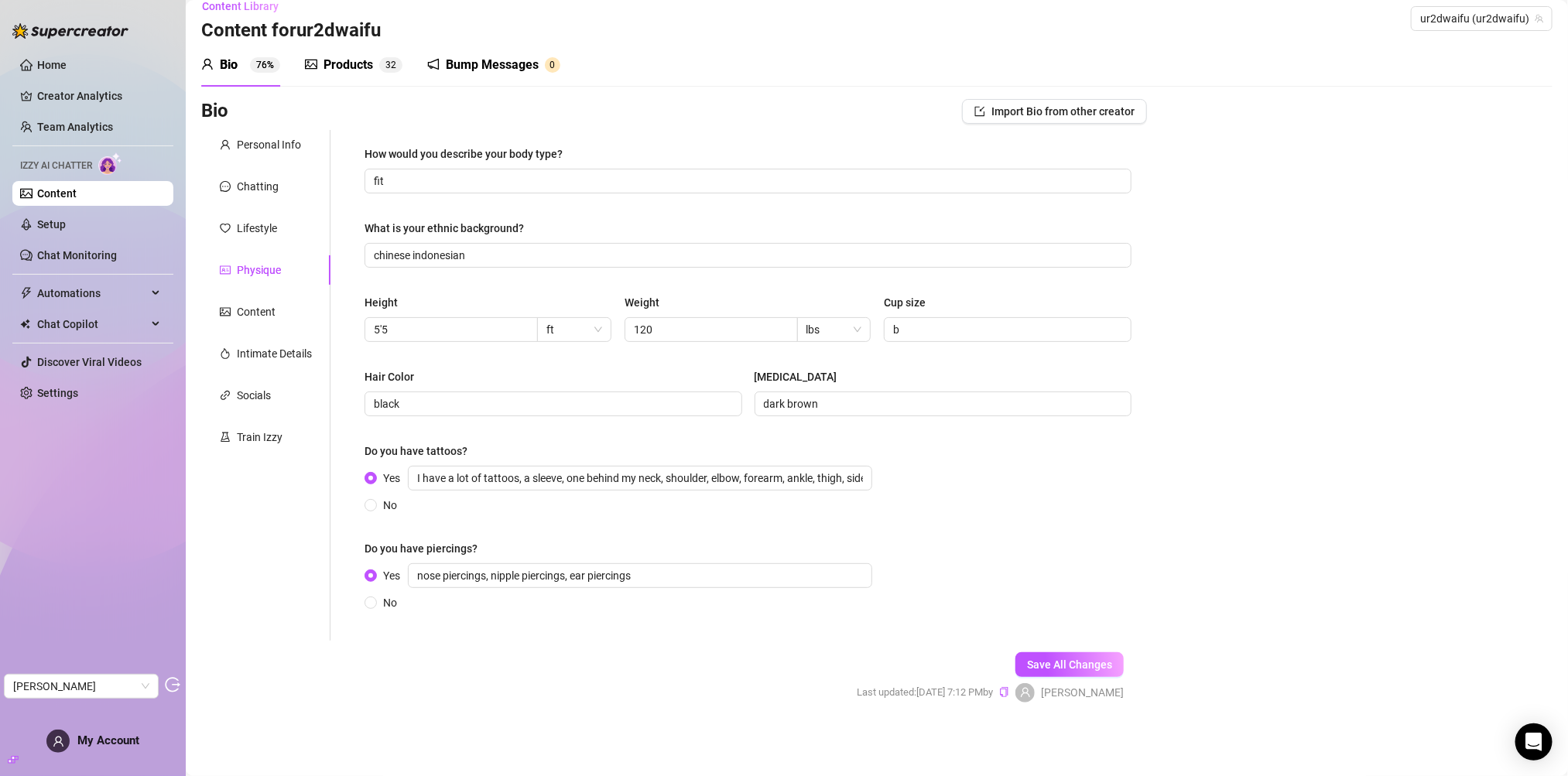
scroll to position [15, 0]
click at [270, 315] on div "Content" at bounding box center [255, 313] width 39 height 17
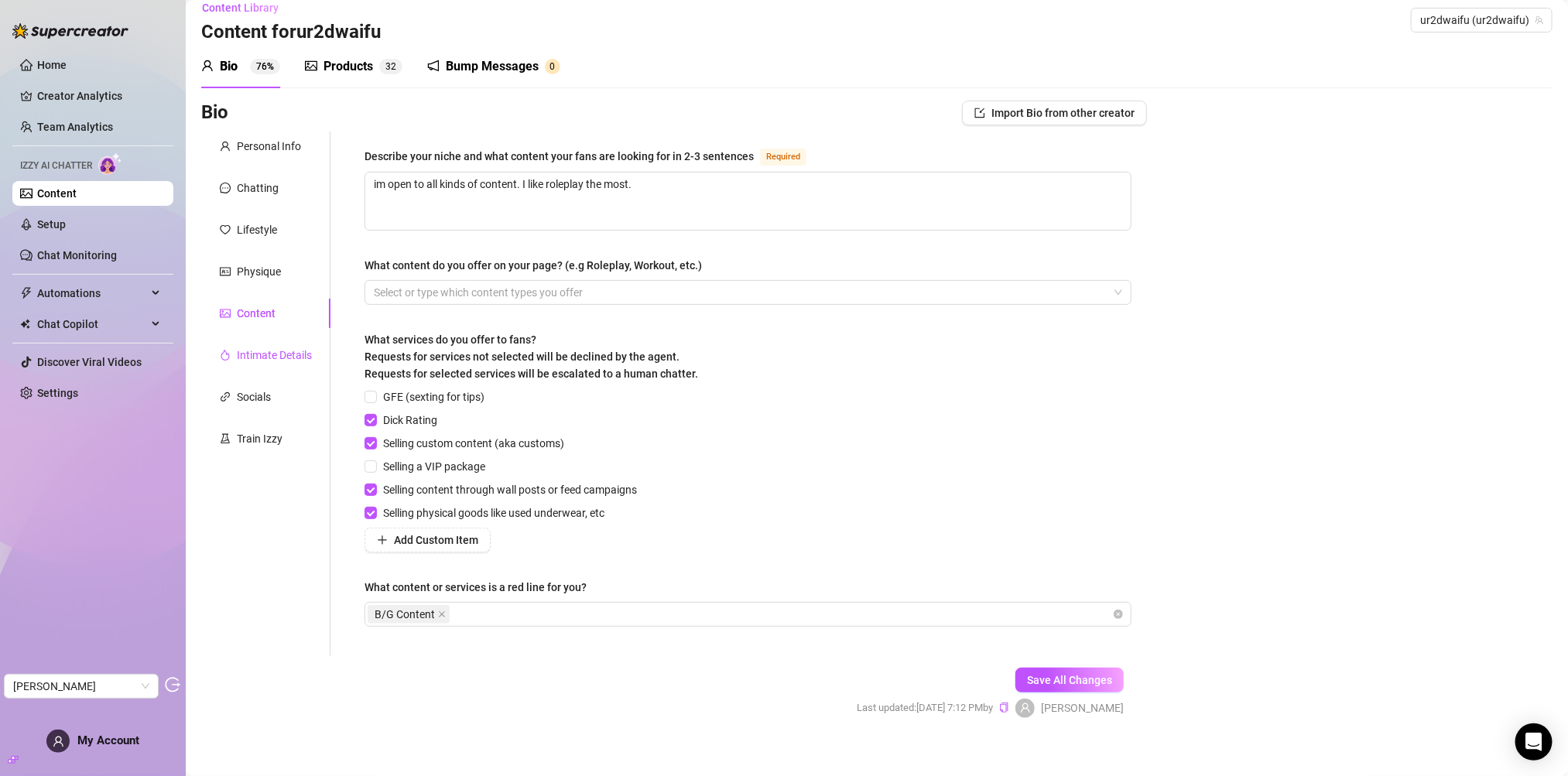
click at [284, 352] on div "Intimate Details" at bounding box center [273, 354] width 75 height 17
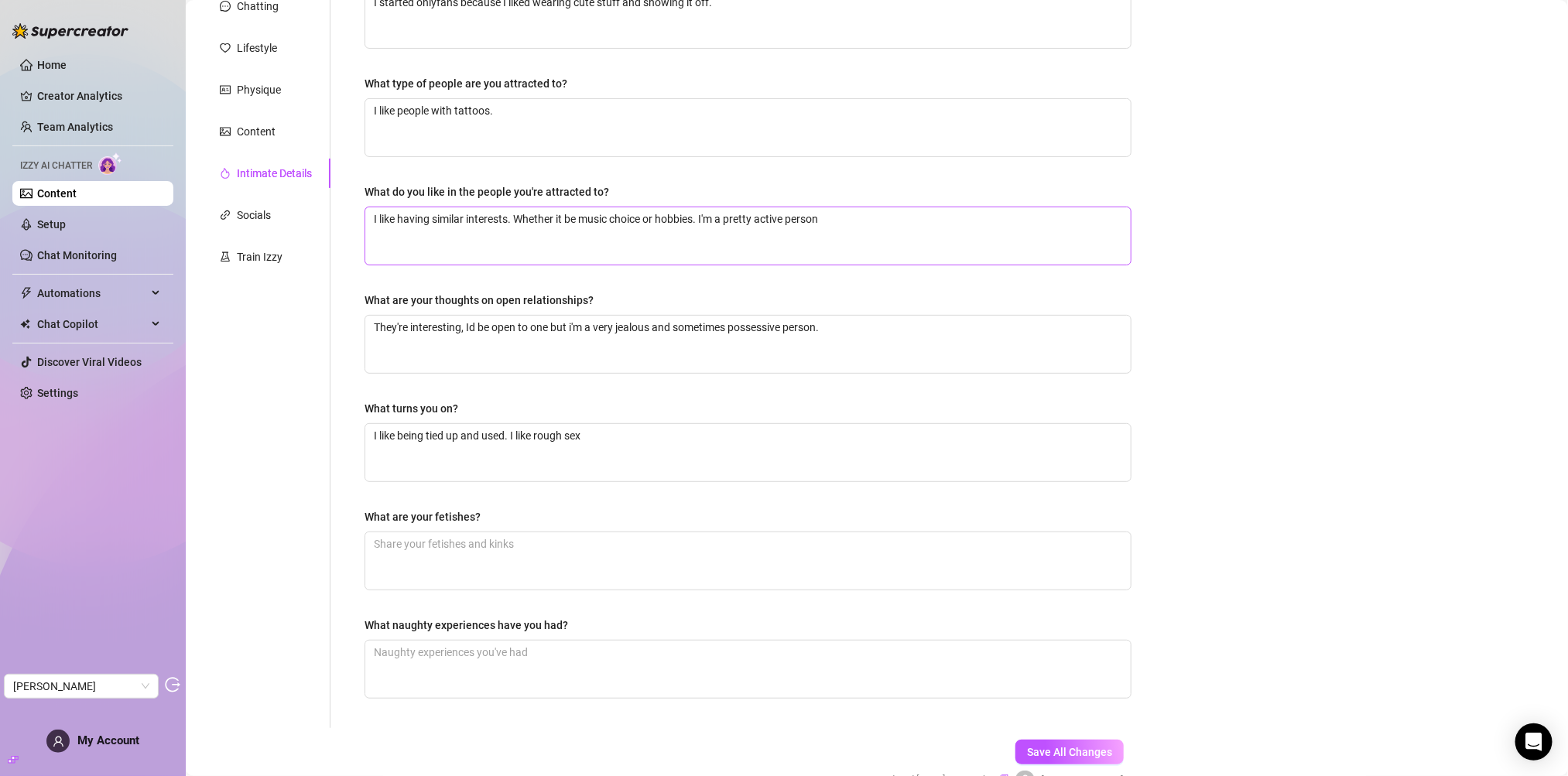
scroll to position [0, 0]
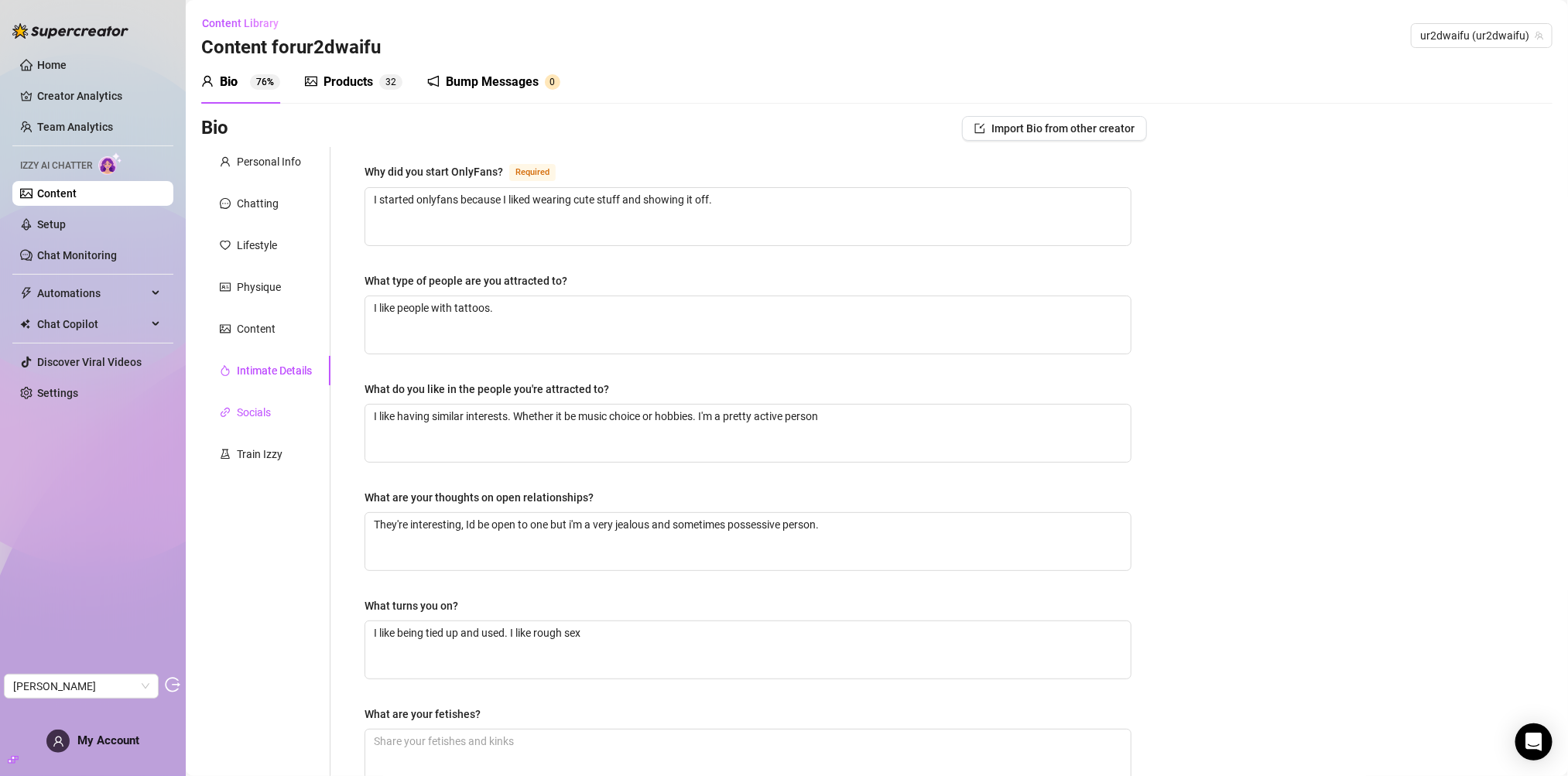
click at [271, 410] on div "Socials" at bounding box center [254, 412] width 34 height 17
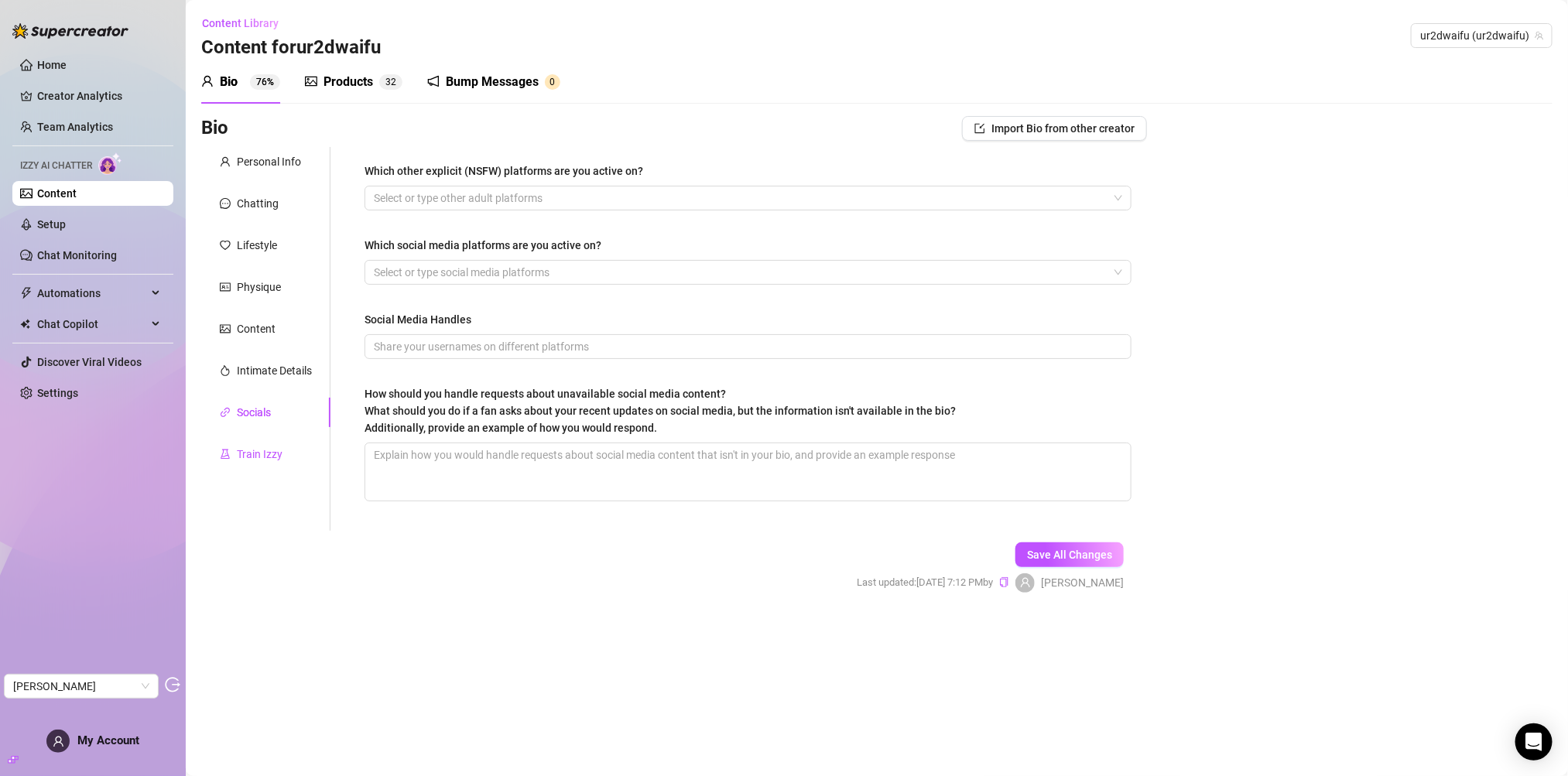
click at [268, 454] on div "Train Izzy" at bounding box center [259, 453] width 46 height 17
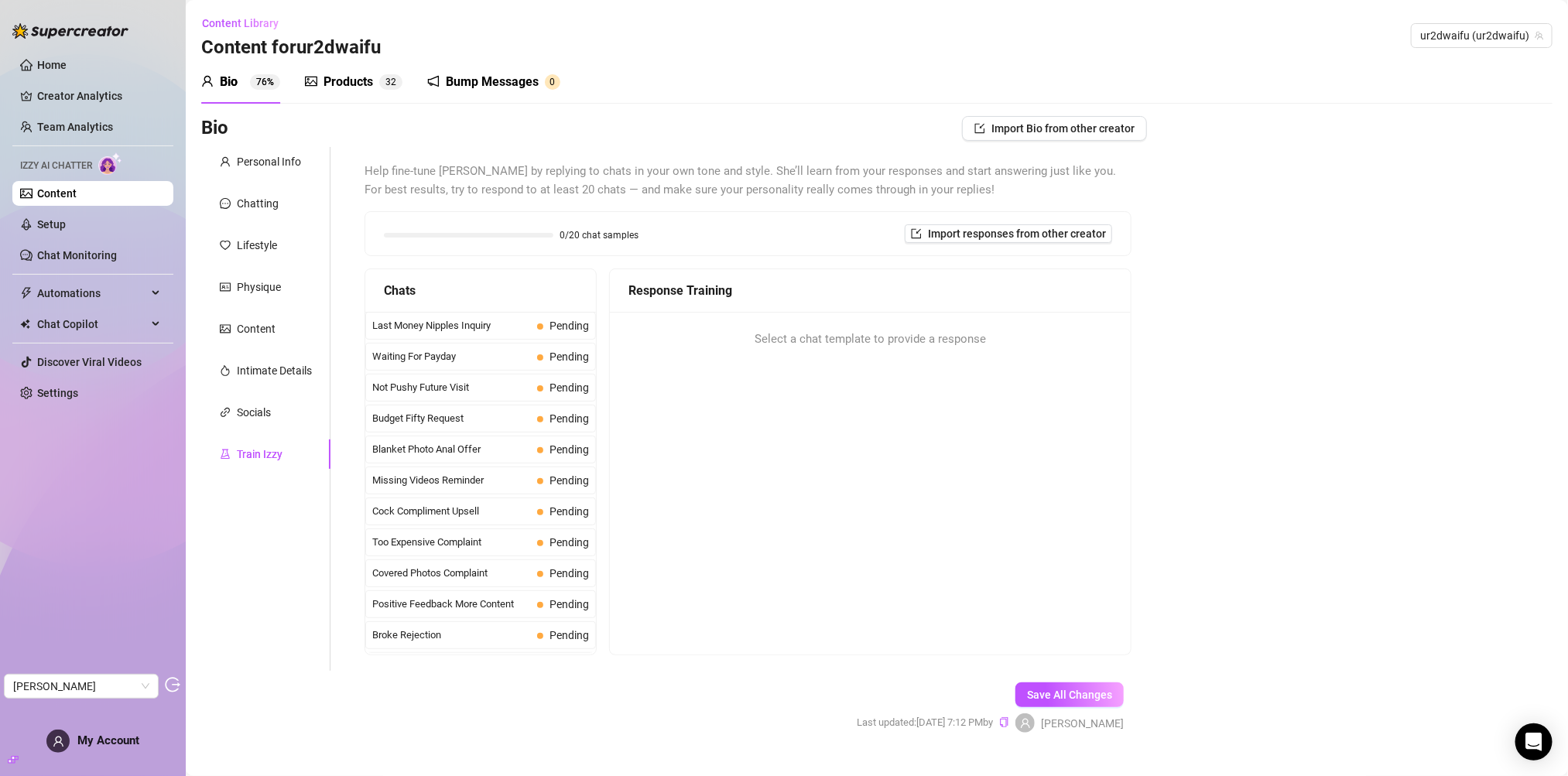
click at [332, 80] on div "Products" at bounding box center [348, 82] width 49 height 19
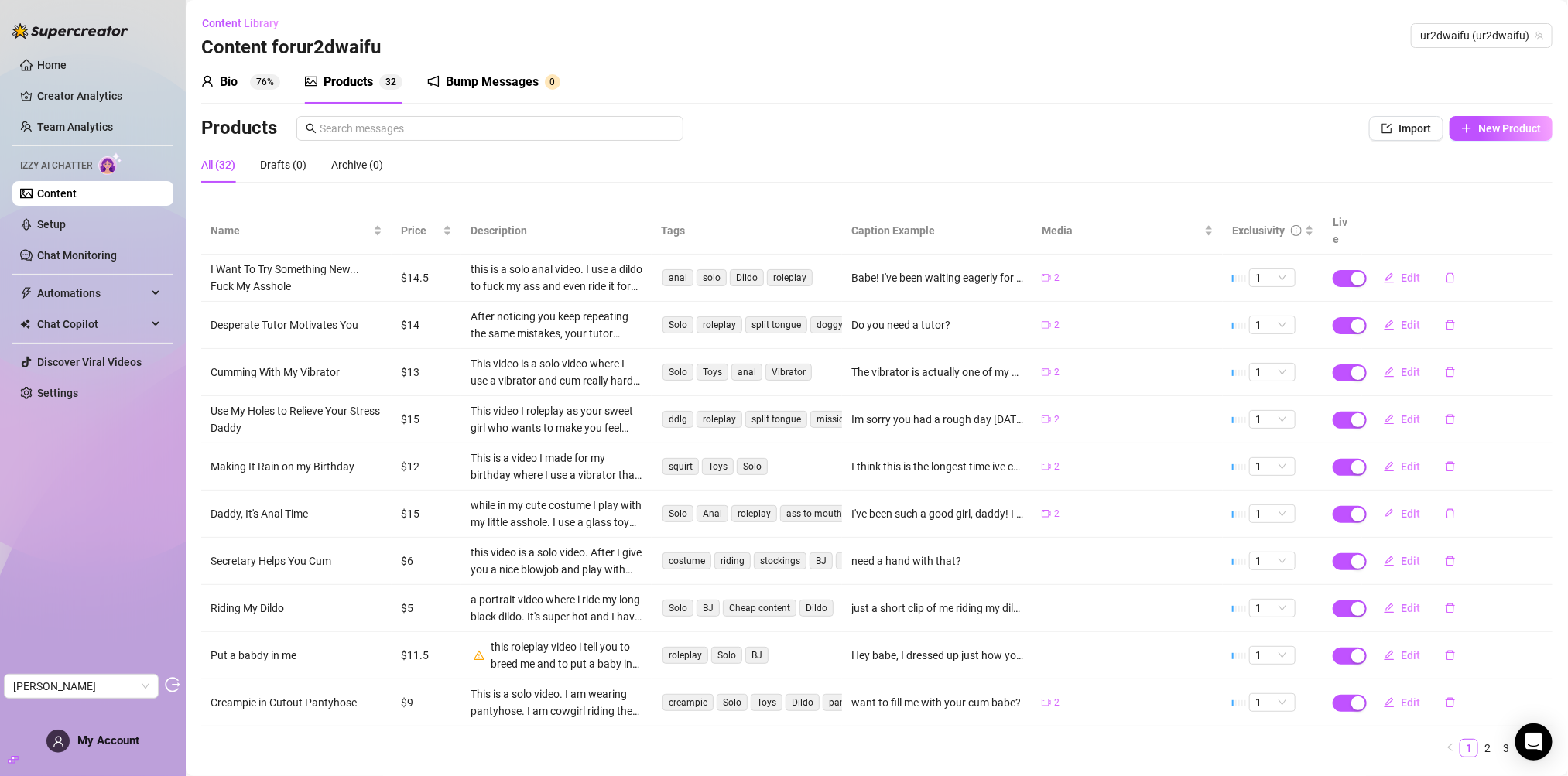
scroll to position [20, 0]
